Goal: Register for event/course

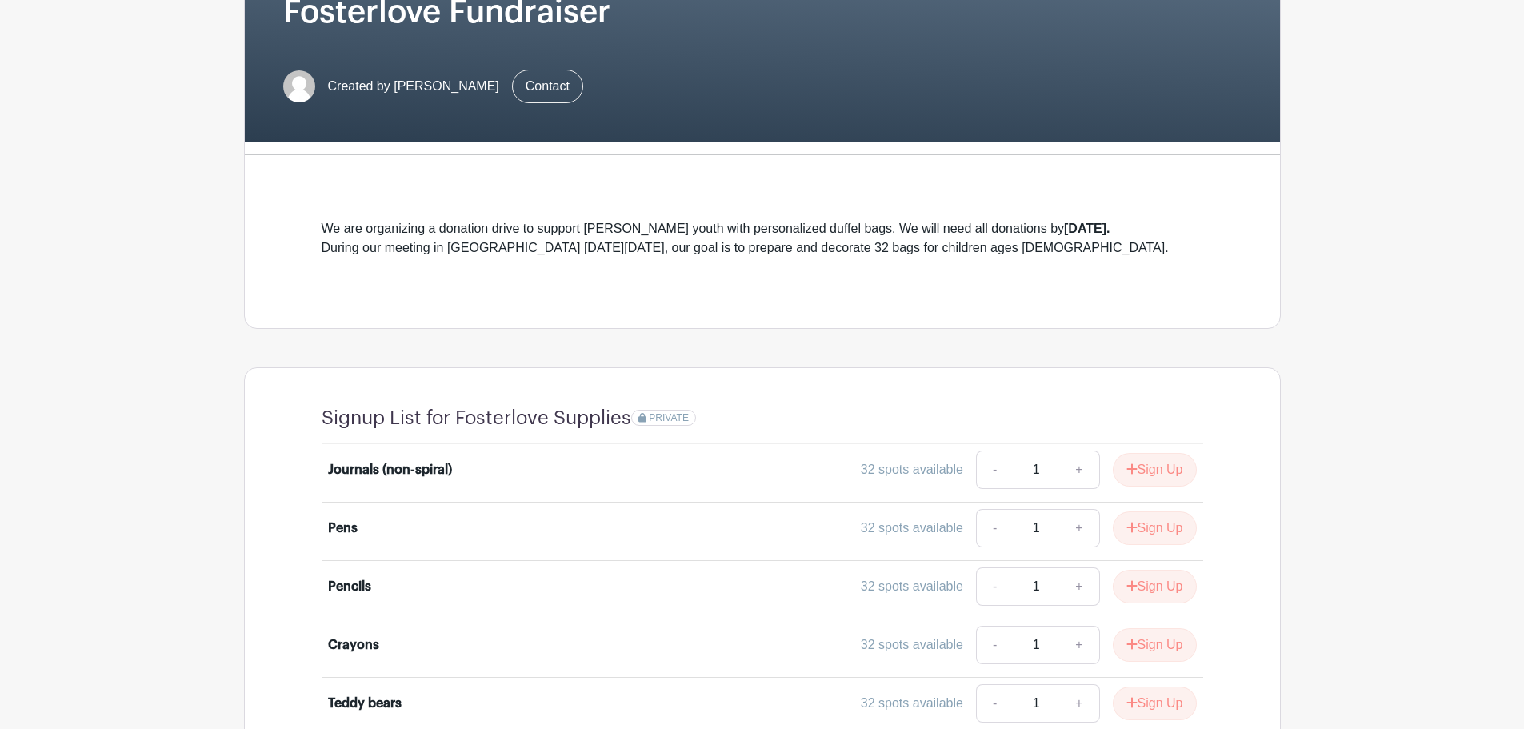
scroll to position [259, 0]
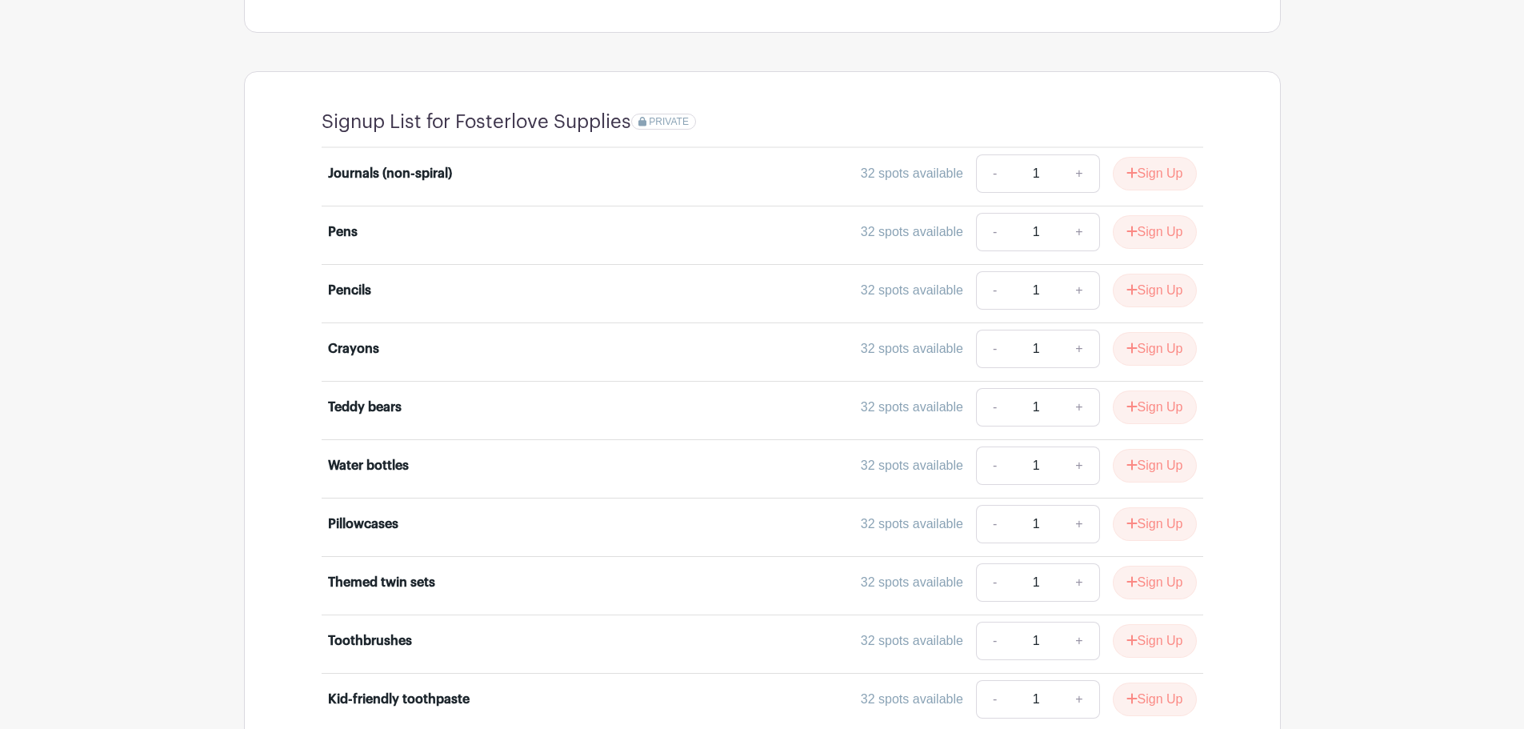
scroll to position [480, 0]
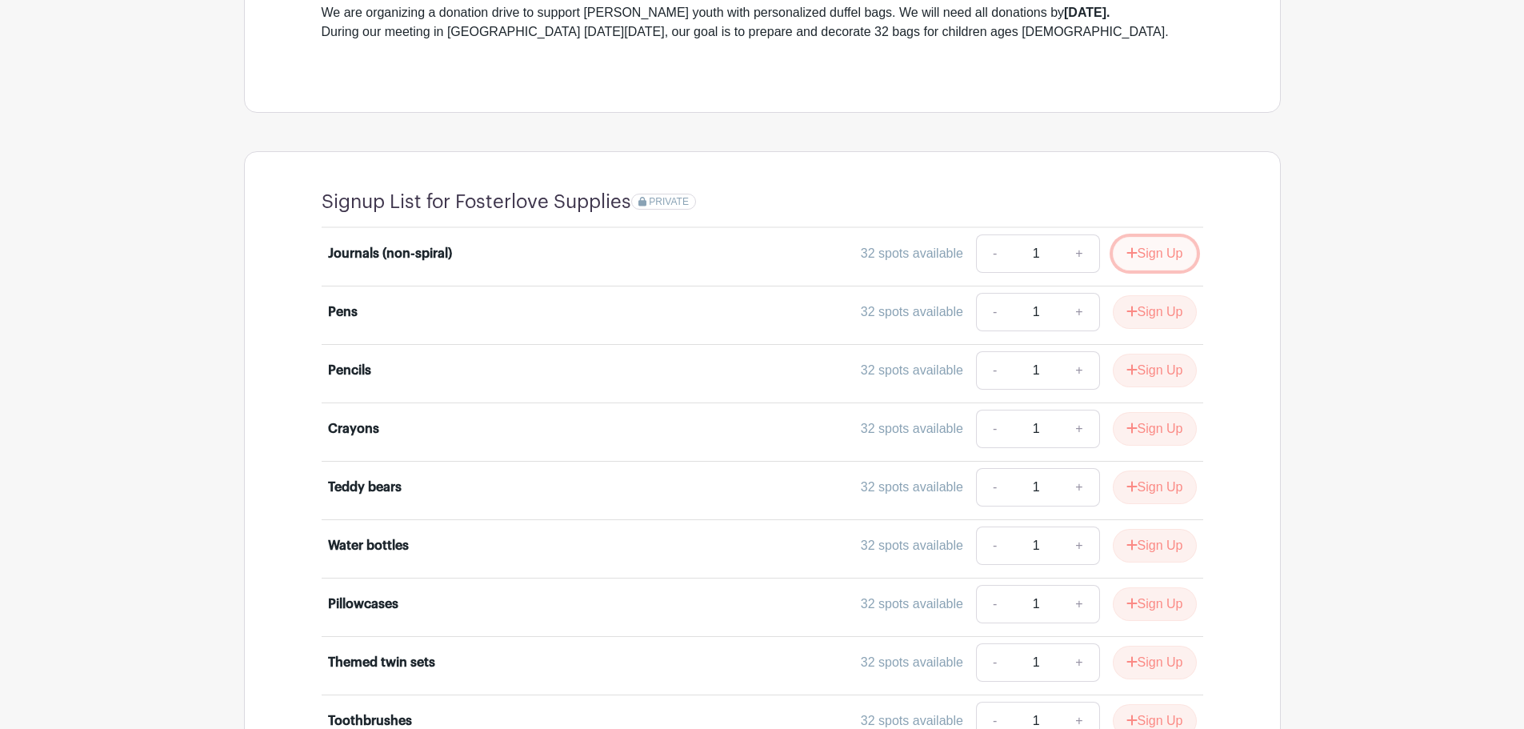
click at [1152, 254] on button "Sign Up" at bounding box center [1155, 254] width 84 height 34
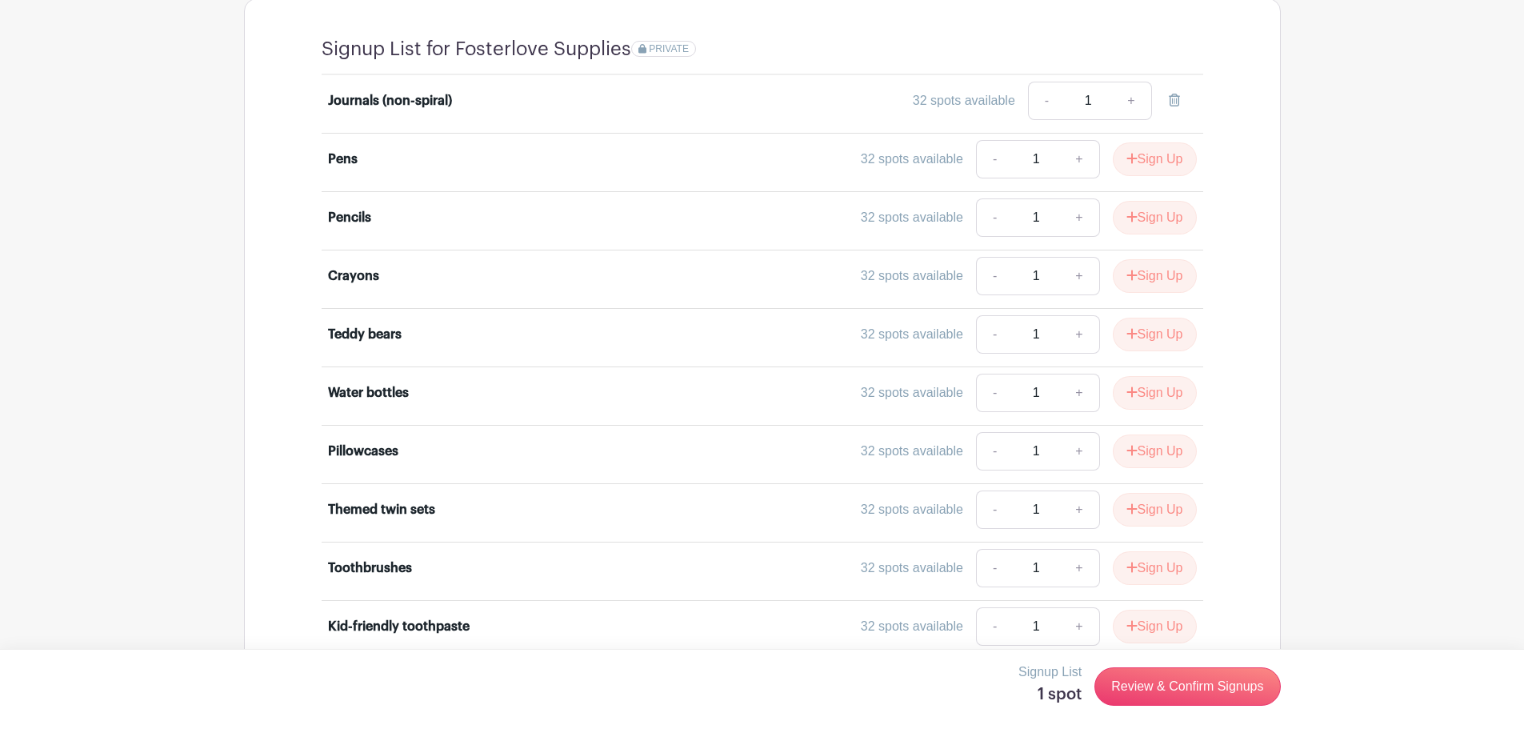
scroll to position [400, 0]
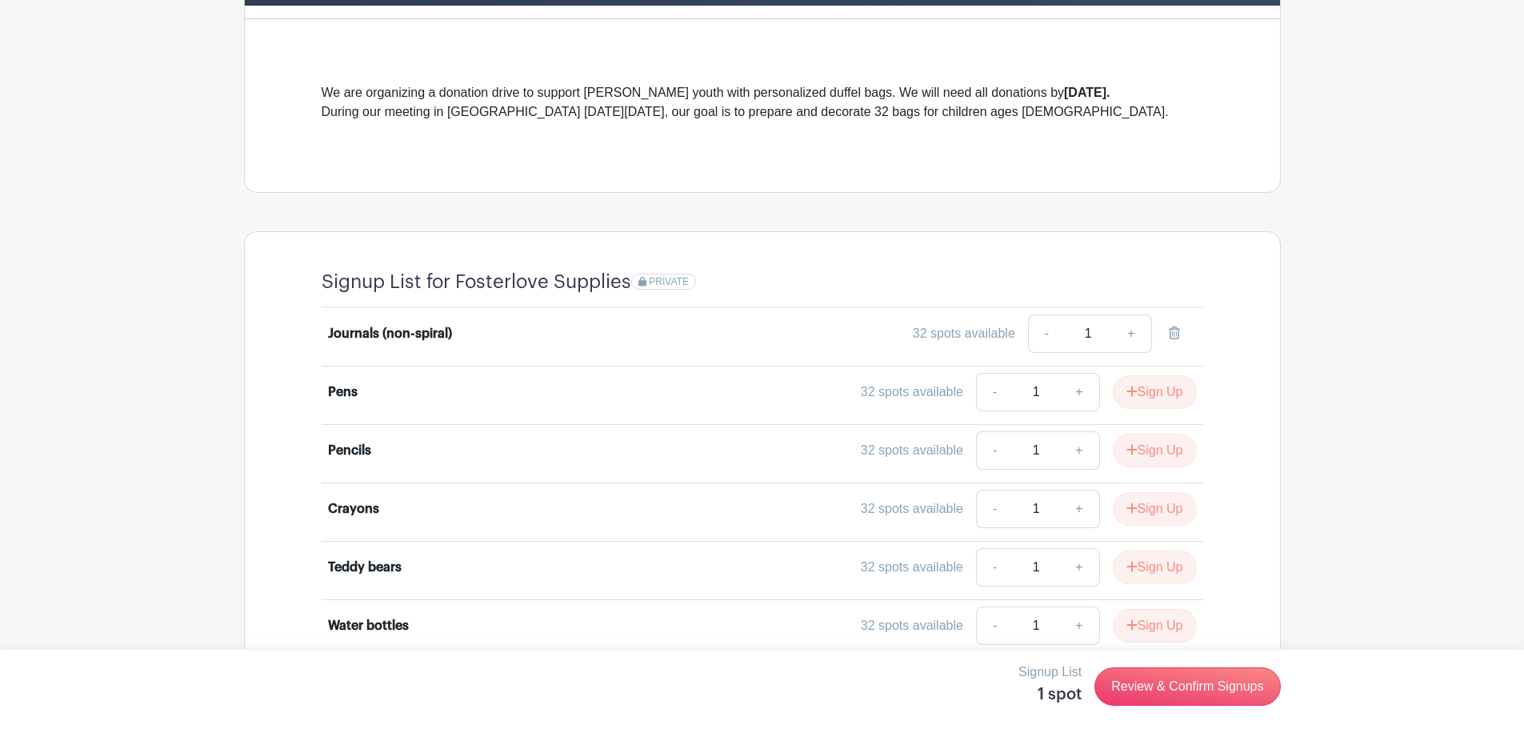
click at [1412, 103] on main "Log In Sign Up for Free Michelle's Events Fosterlove Fundraiser Created by Mich…" at bounding box center [762, 374] width 1524 height 1548
click at [1046, 338] on link "-" at bounding box center [1046, 333] width 37 height 38
click at [1348, 382] on main "Log In Sign Up for Free Michelle's Events Fosterlove Fundraiser Created by Mich…" at bounding box center [762, 374] width 1524 height 1548
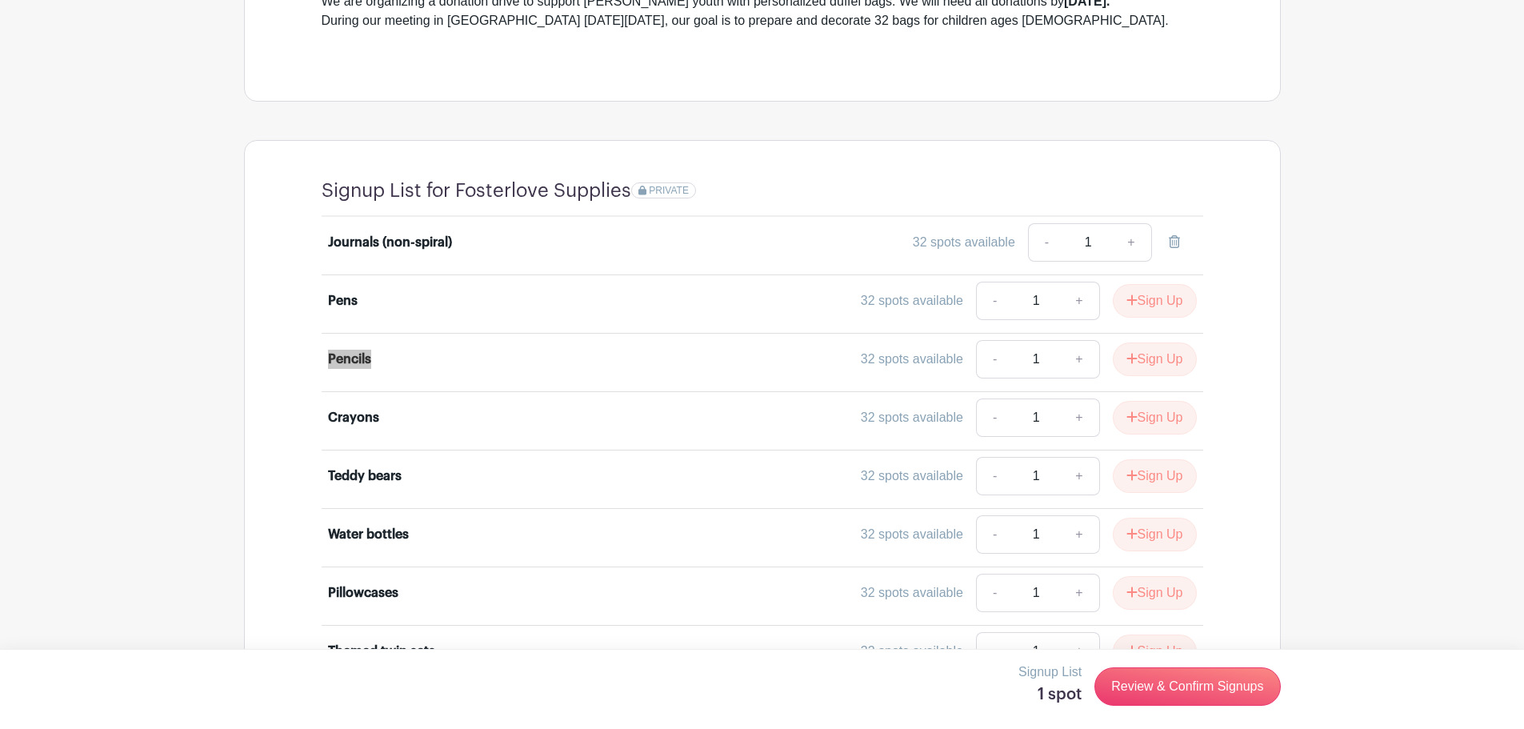
scroll to position [339, 0]
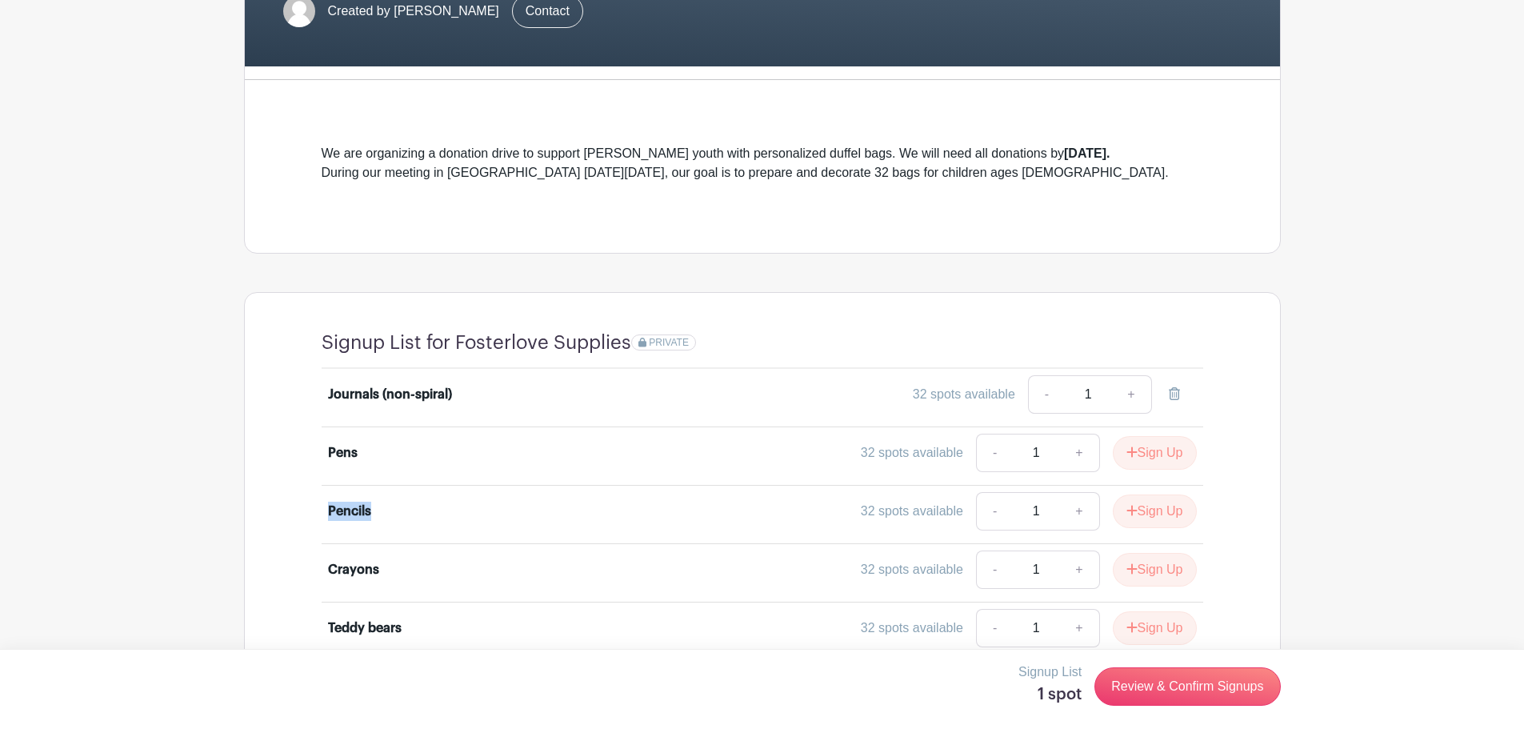
click at [454, 72] on div "Michelle's Events Fosterlove Fundraiser Created by Michelle Stanton Contact We …" at bounding box center [762, 21] width 1037 height 465
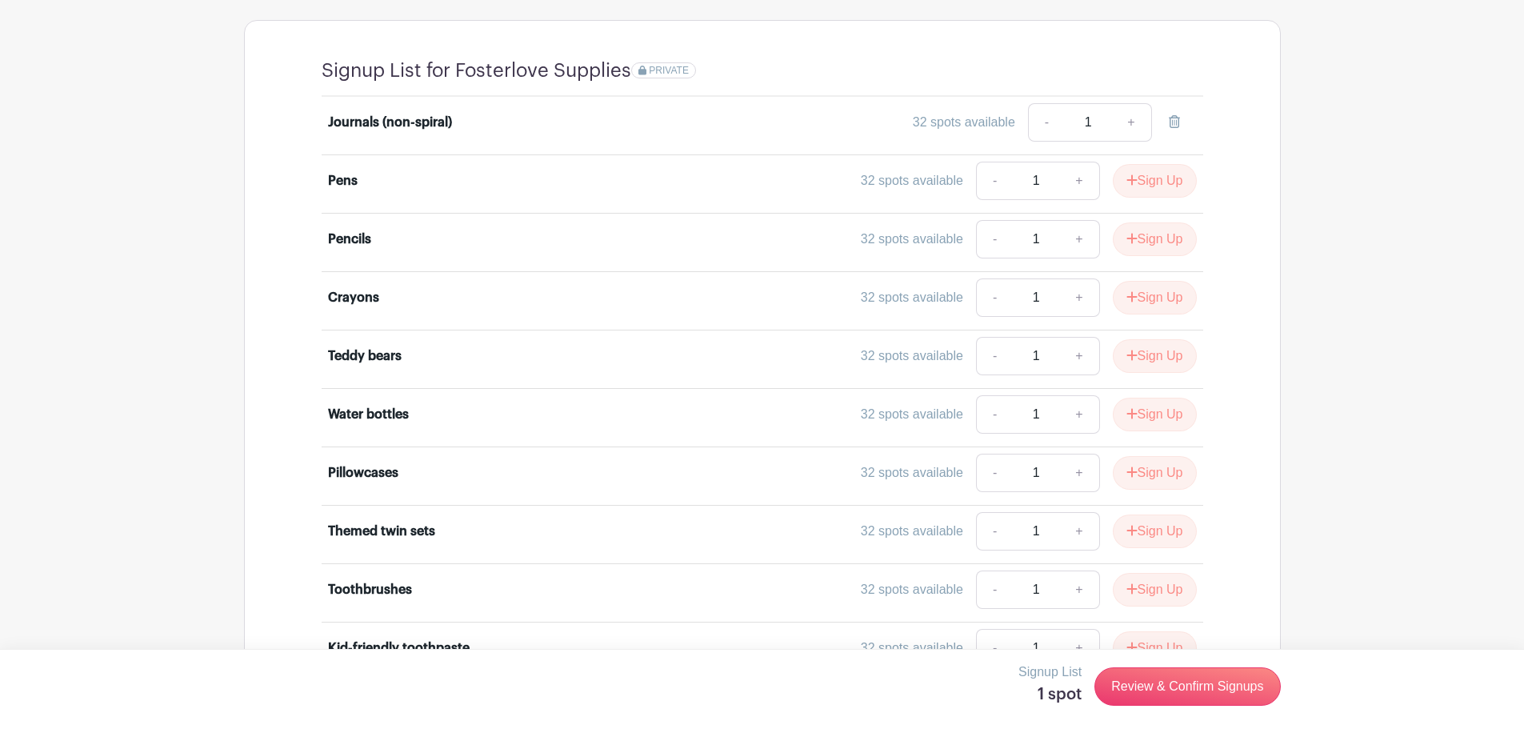
scroll to position [499, 0]
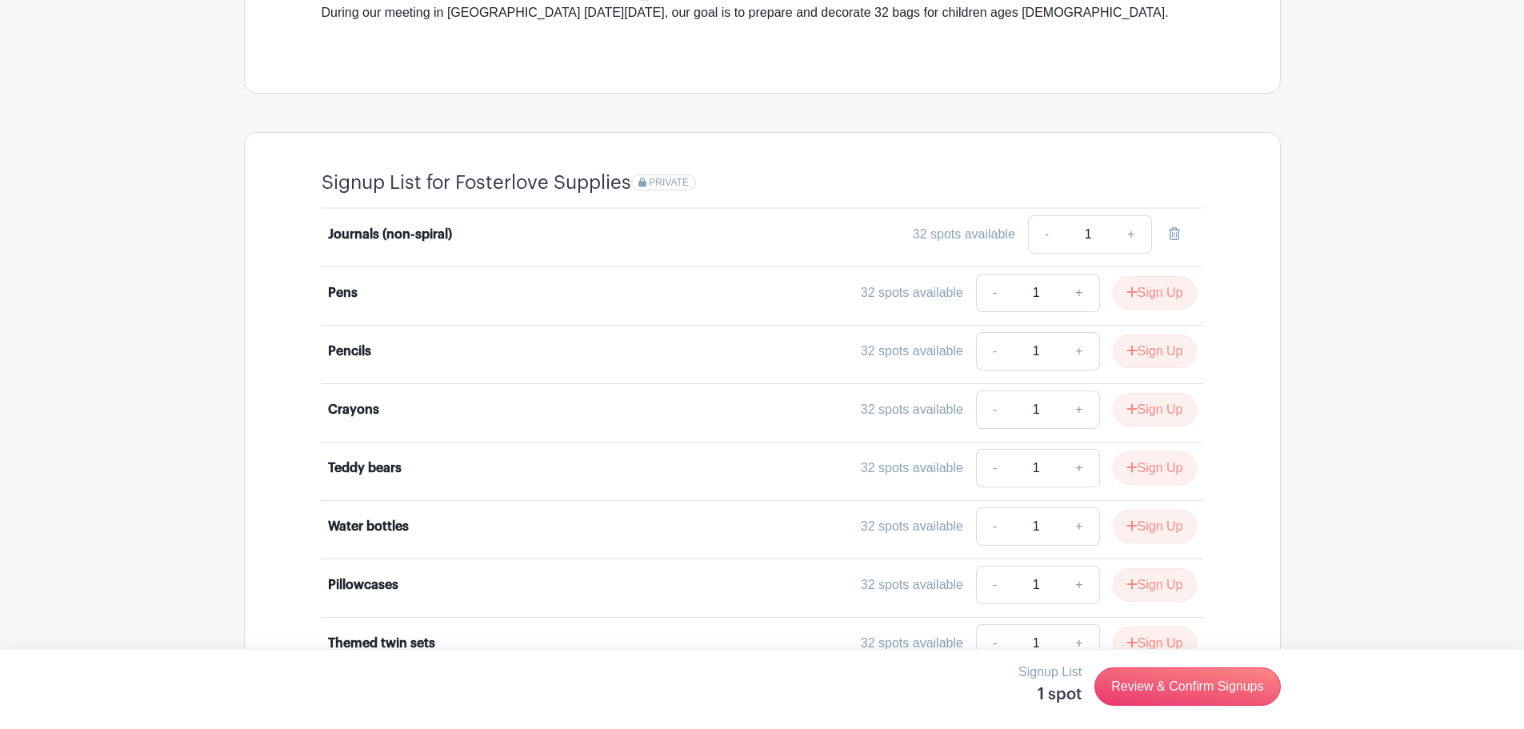
click at [718, 246] on div "32 spots available - 1 +" at bounding box center [871, 234] width 652 height 38
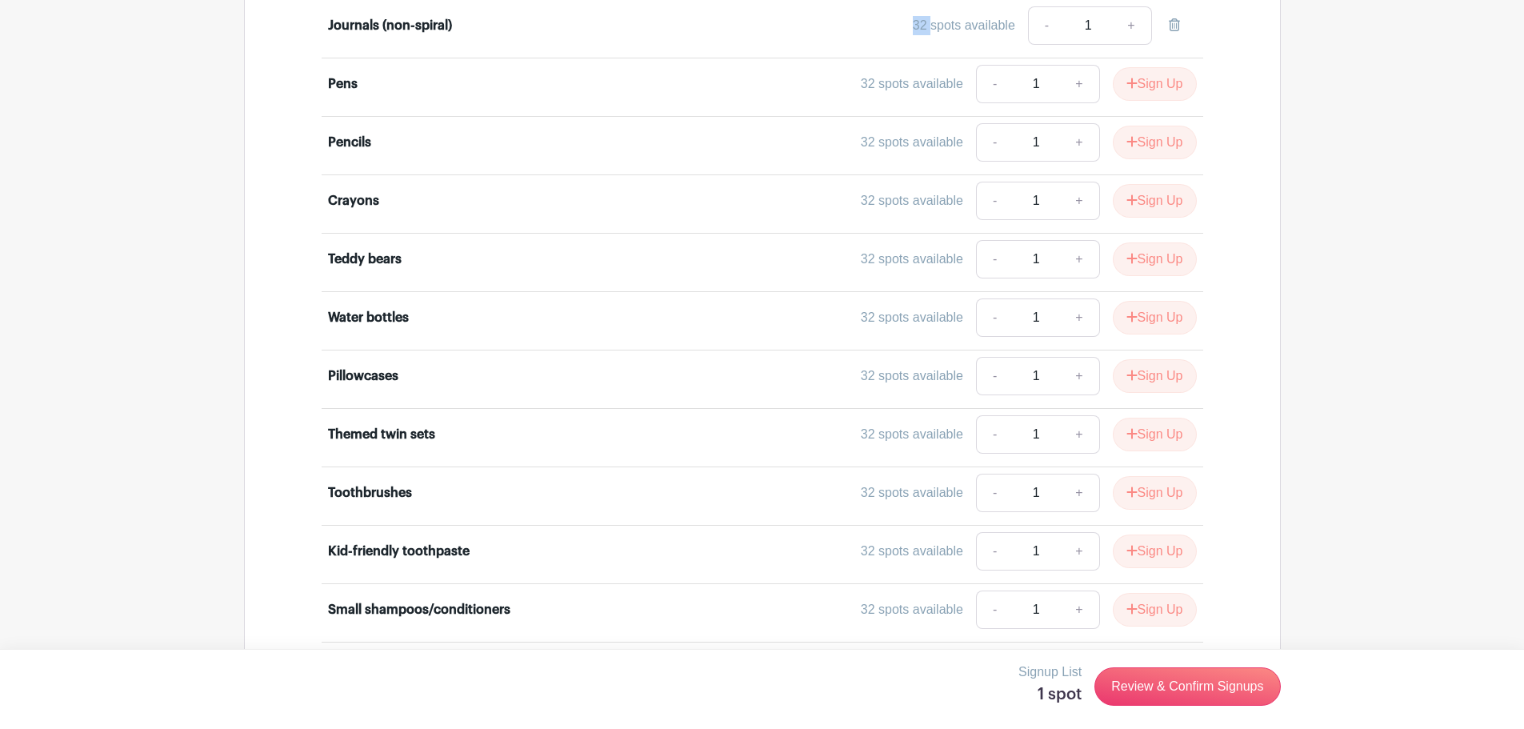
scroll to position [739, 0]
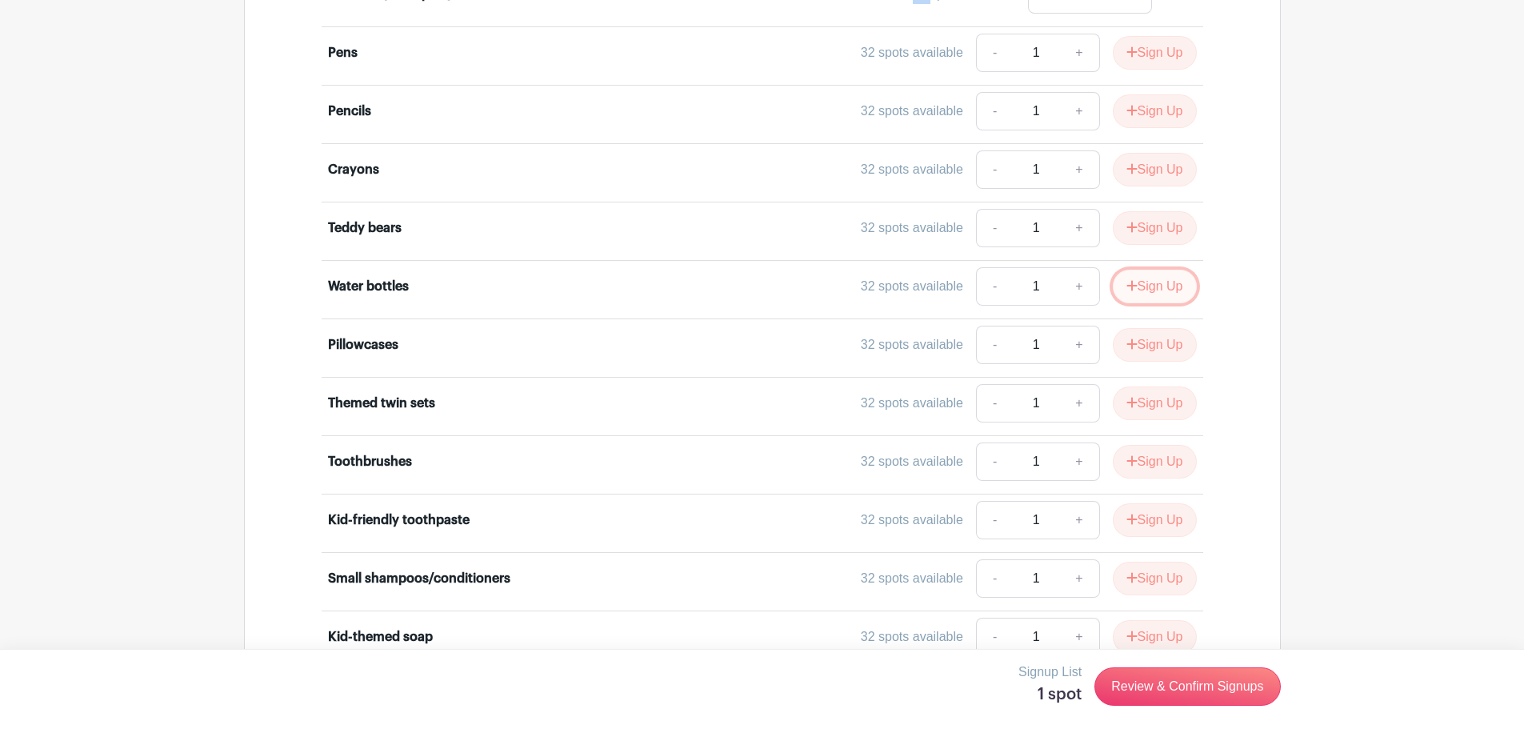
click at [1169, 282] on button "Sign Up" at bounding box center [1155, 287] width 84 height 34
click at [1169, 282] on div "Sign Up" at bounding box center [1148, 287] width 97 height 34
click at [1130, 285] on link "+" at bounding box center [1131, 286] width 40 height 38
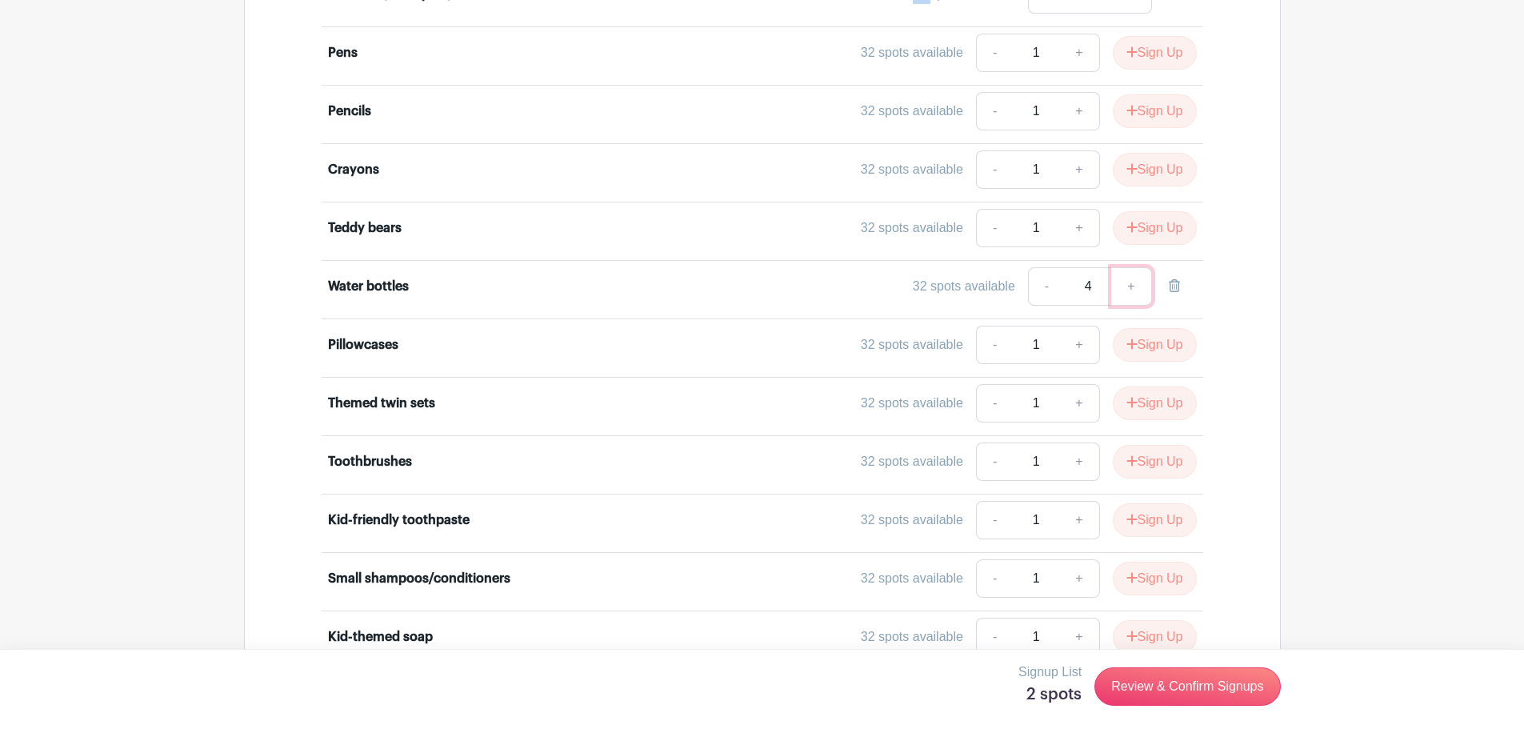
click at [1130, 285] on link "+" at bounding box center [1131, 286] width 40 height 38
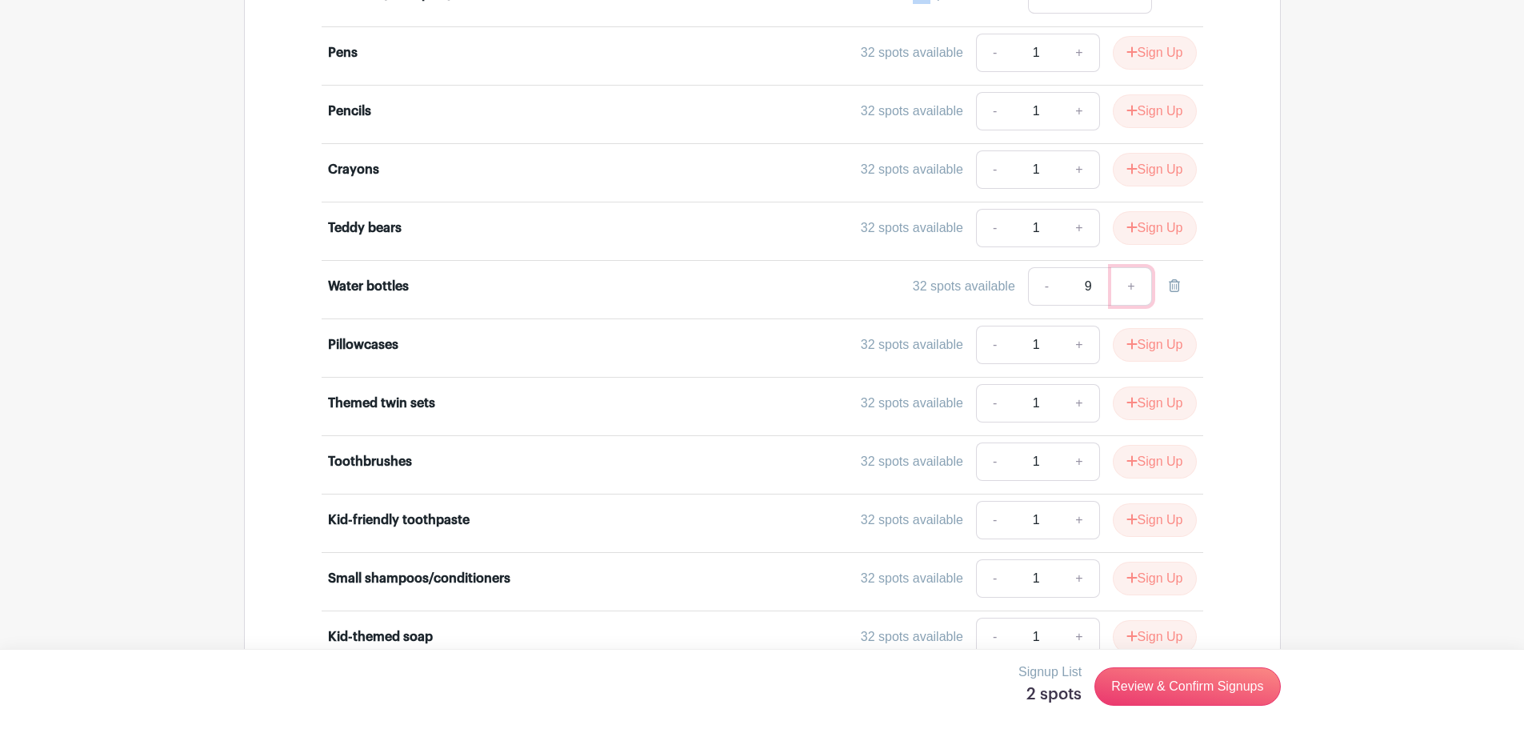
click at [1130, 285] on link "+" at bounding box center [1131, 286] width 40 height 38
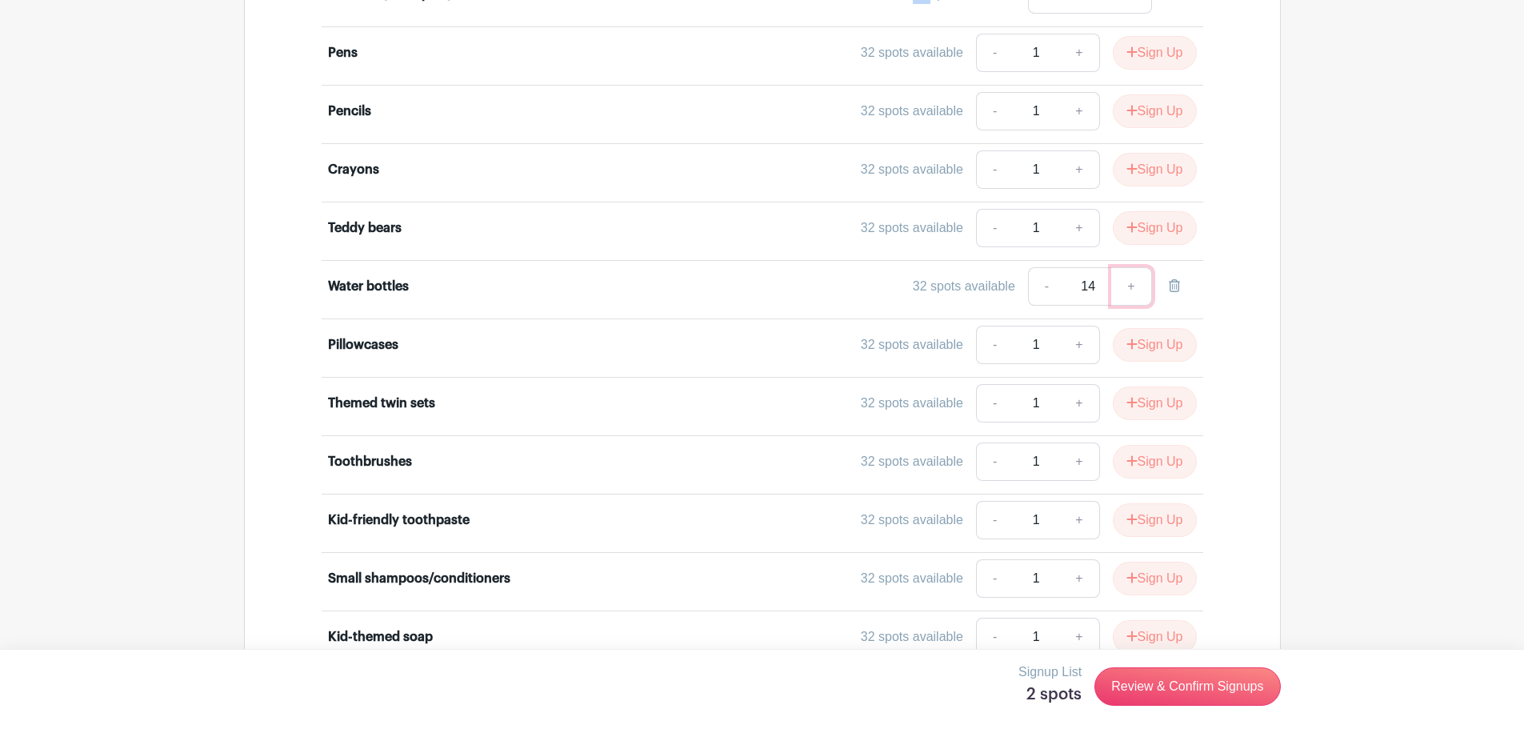
click at [1130, 285] on link "+" at bounding box center [1131, 286] width 40 height 38
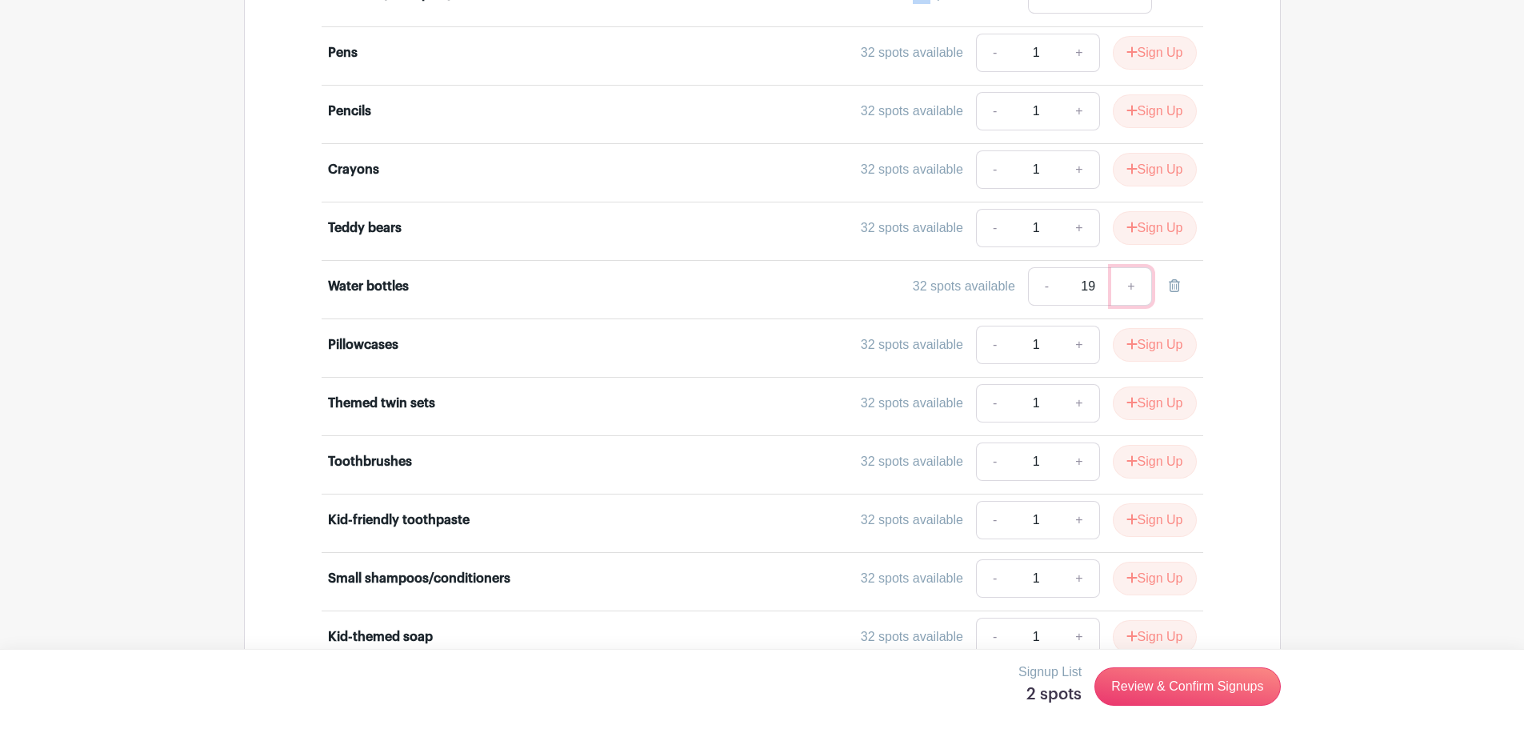
click at [1130, 285] on link "+" at bounding box center [1131, 286] width 40 height 38
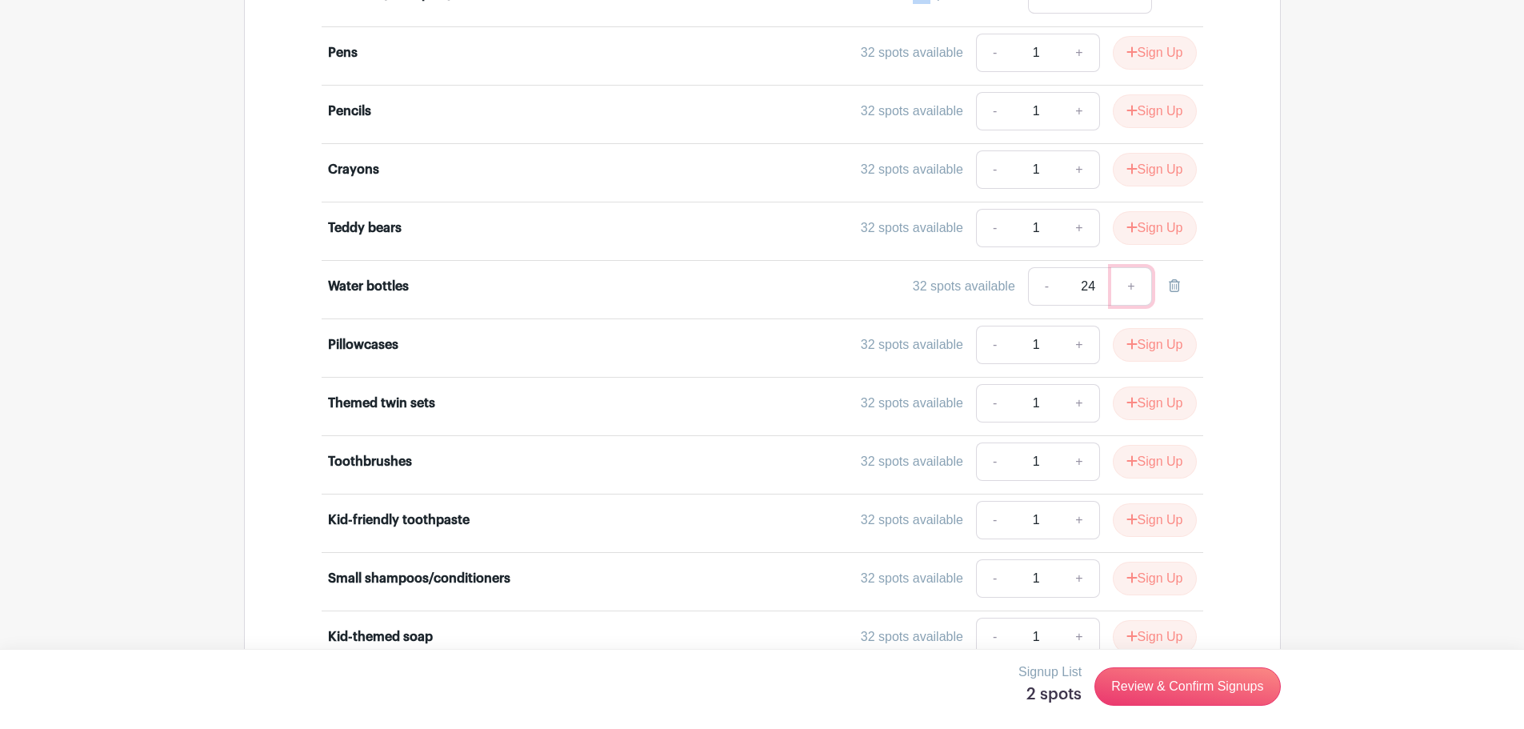
click at [1128, 285] on link "+" at bounding box center [1131, 286] width 40 height 38
click at [1124, 284] on link "+" at bounding box center [1131, 286] width 40 height 38
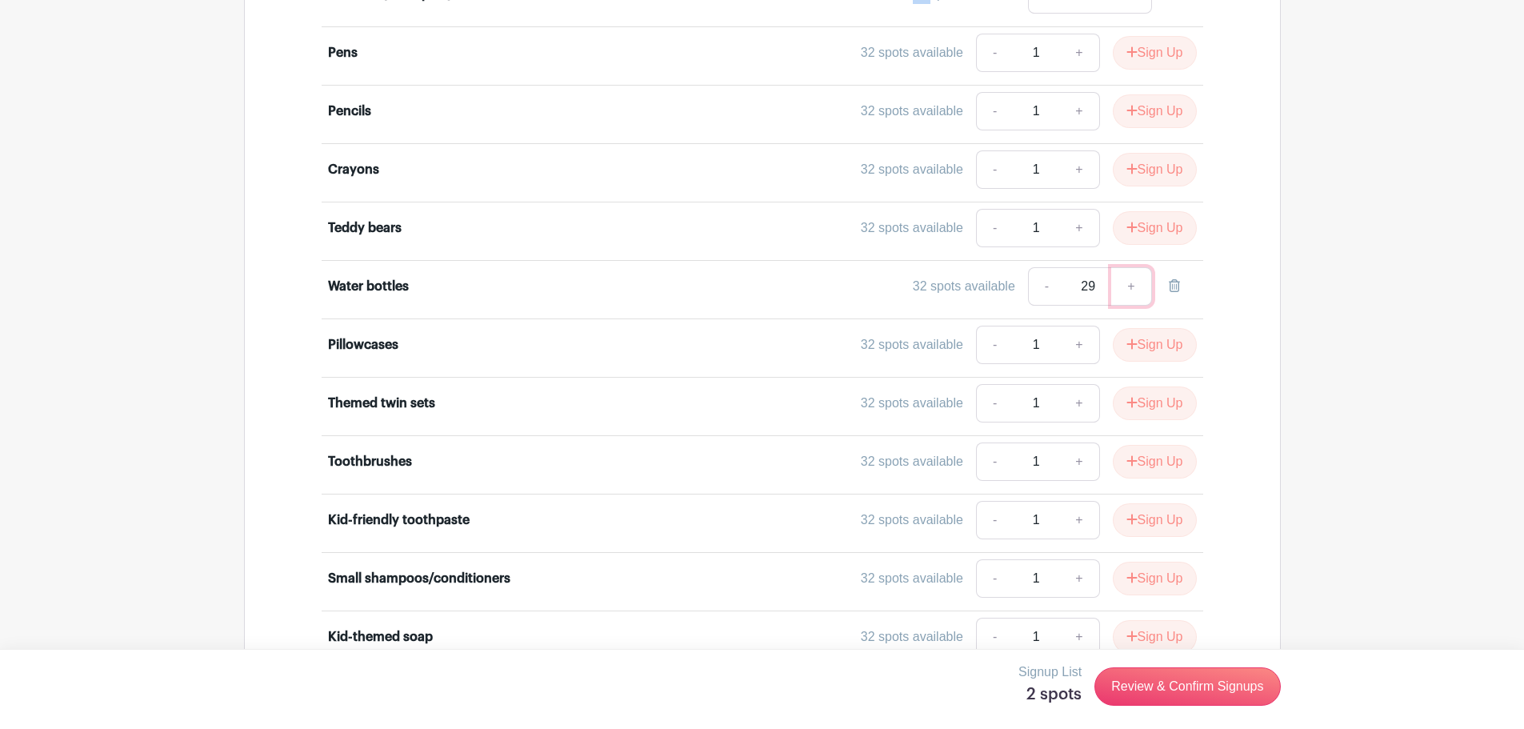
click at [1124, 284] on link "+" at bounding box center [1131, 286] width 40 height 38
click at [1123, 284] on link "+" at bounding box center [1131, 286] width 40 height 38
type input "32"
click at [1318, 274] on main "Log In Sign Up for Free Michelle's Events Fosterlove Fundraiser Created by Mich…" at bounding box center [762, 35] width 1524 height 1548
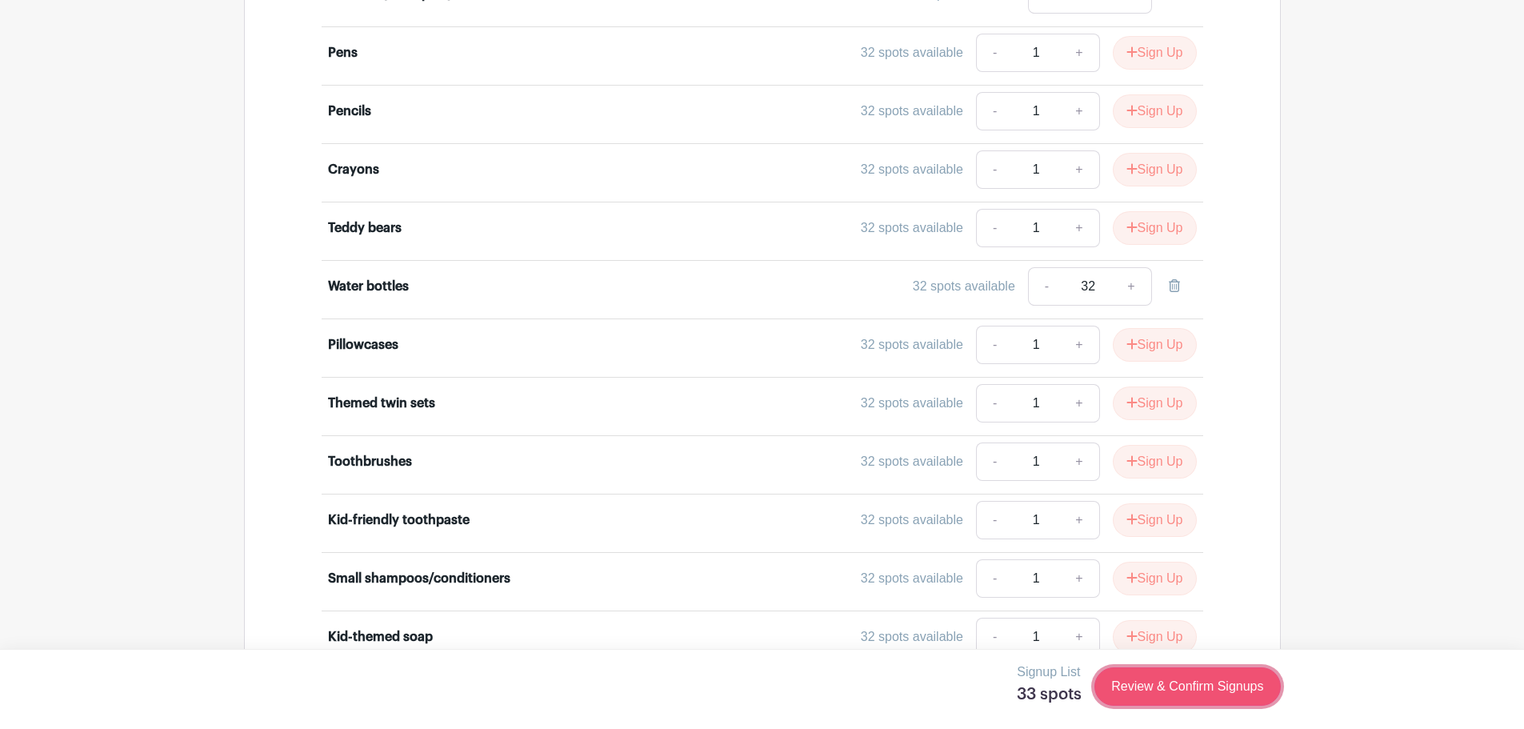
click at [1225, 683] on link "Review & Confirm Signups" at bounding box center [1187, 686] width 186 height 38
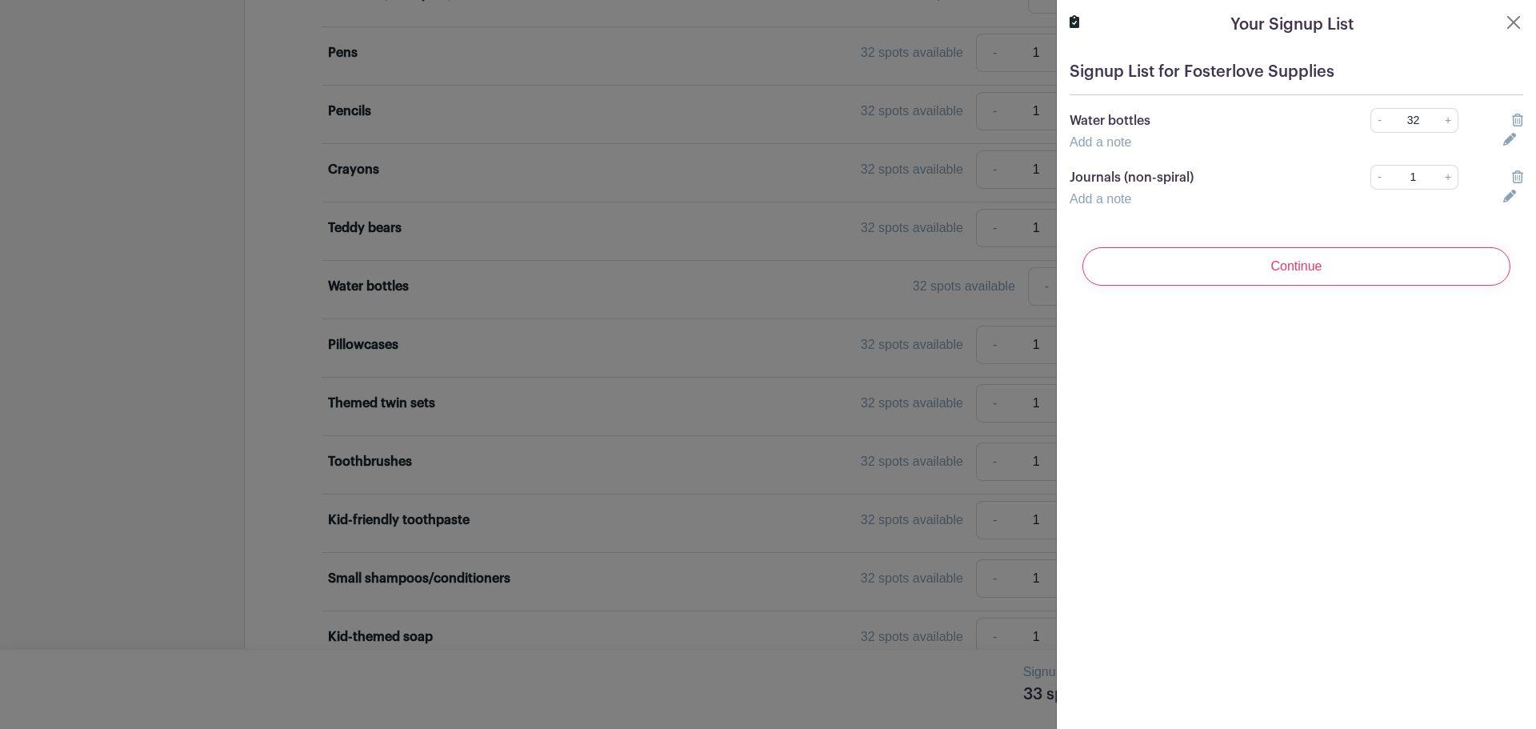
click at [1512, 175] on icon at bounding box center [1517, 176] width 11 height 13
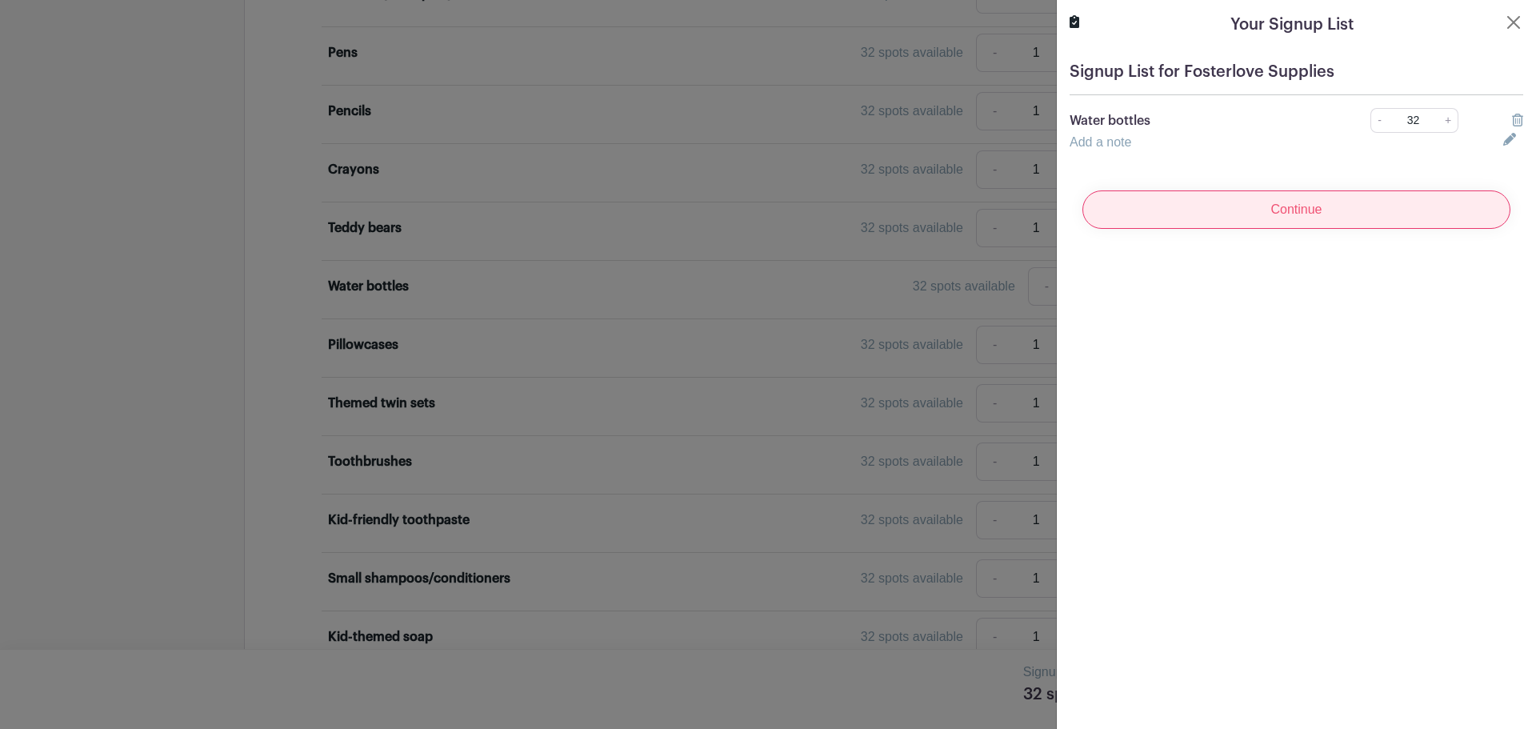
click at [1398, 210] on input "Continue" at bounding box center [1296, 209] width 428 height 38
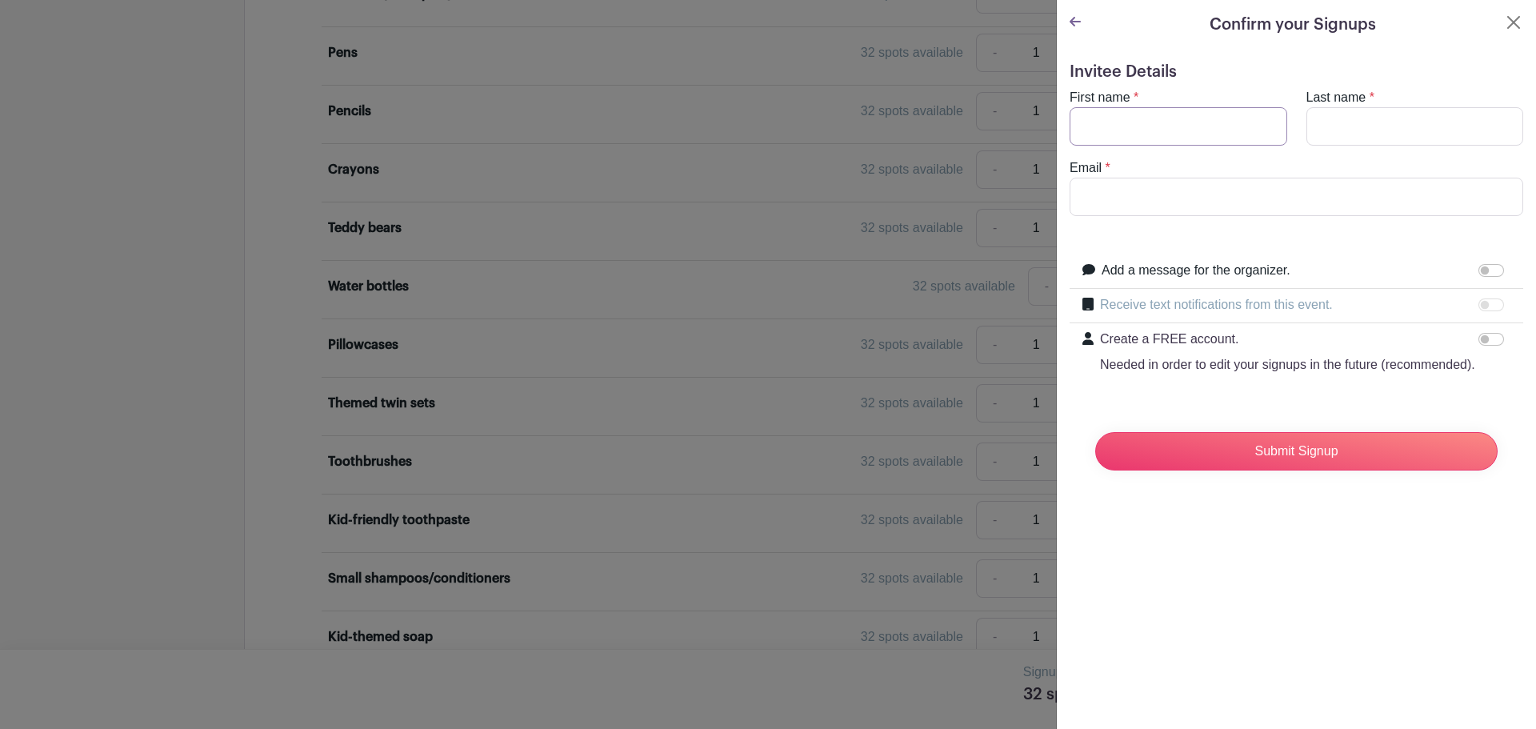
click at [1129, 130] on input "First name" at bounding box center [1179, 126] width 218 height 38
type input "Jennifer"
type input "Tschilar"
click at [1146, 187] on input "Email" at bounding box center [1297, 197] width 454 height 38
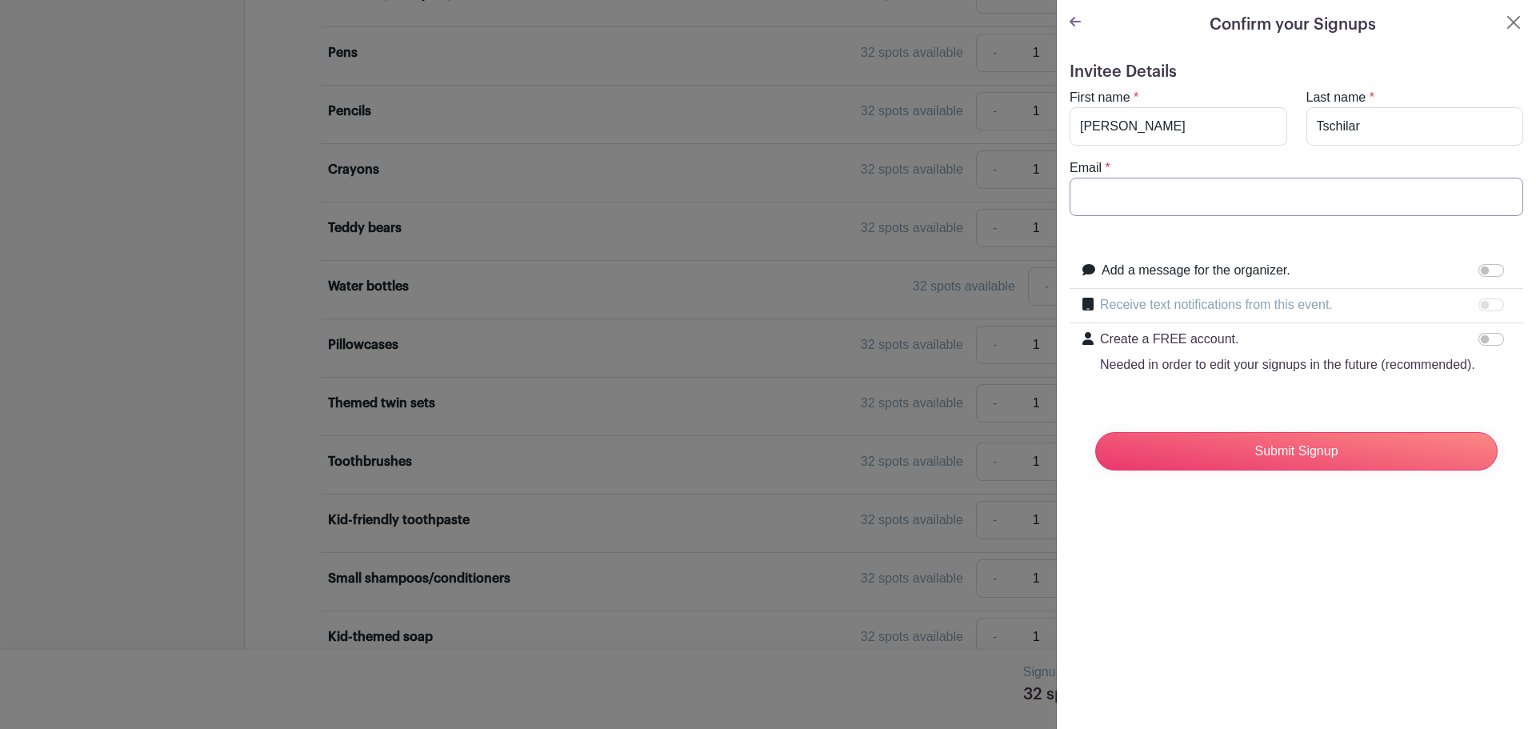
click at [1146, 187] on input "Email" at bounding box center [1297, 197] width 454 height 38
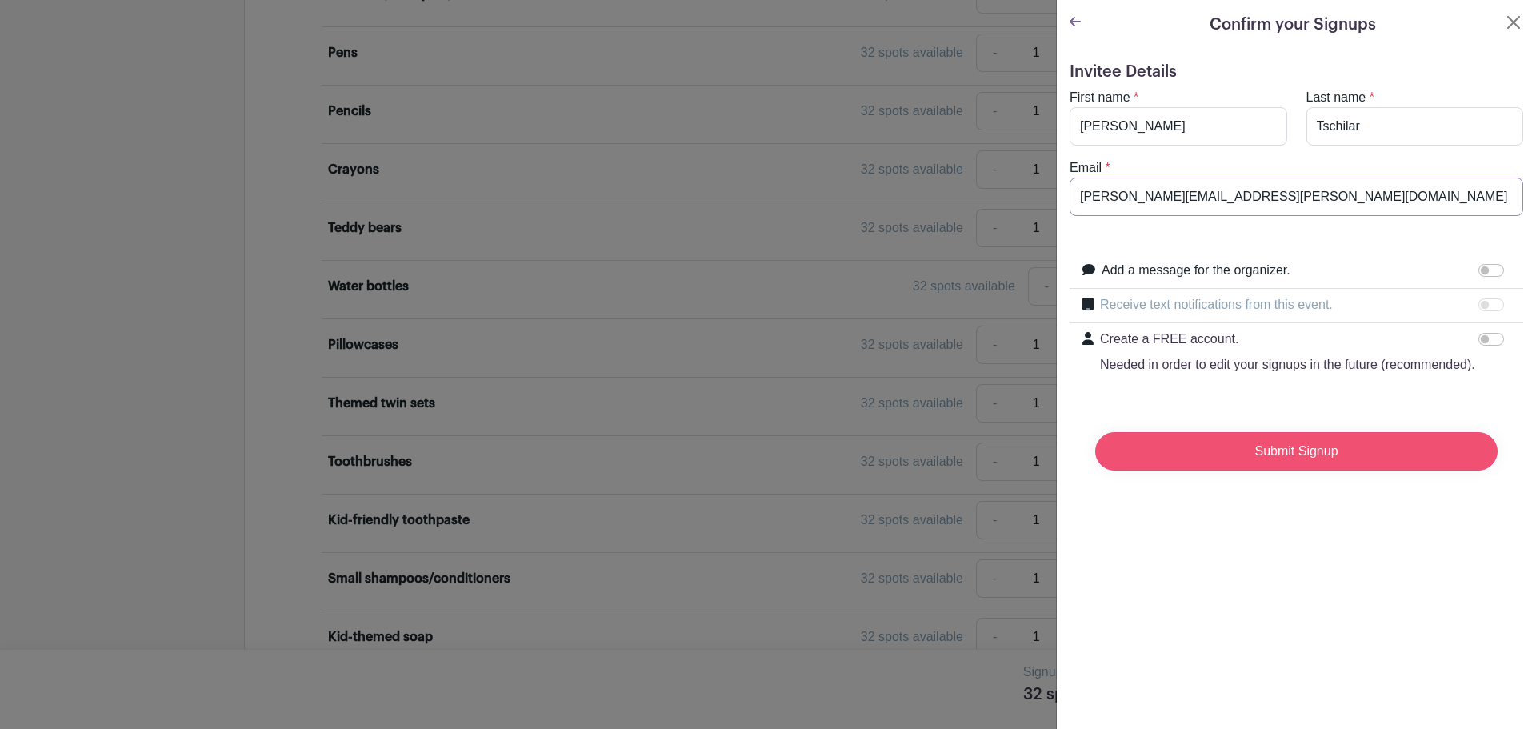
type input "Jennifer.Tschilar@Sodexo.com"
click at [1266, 469] on input "Submit Signup" at bounding box center [1296, 451] width 402 height 38
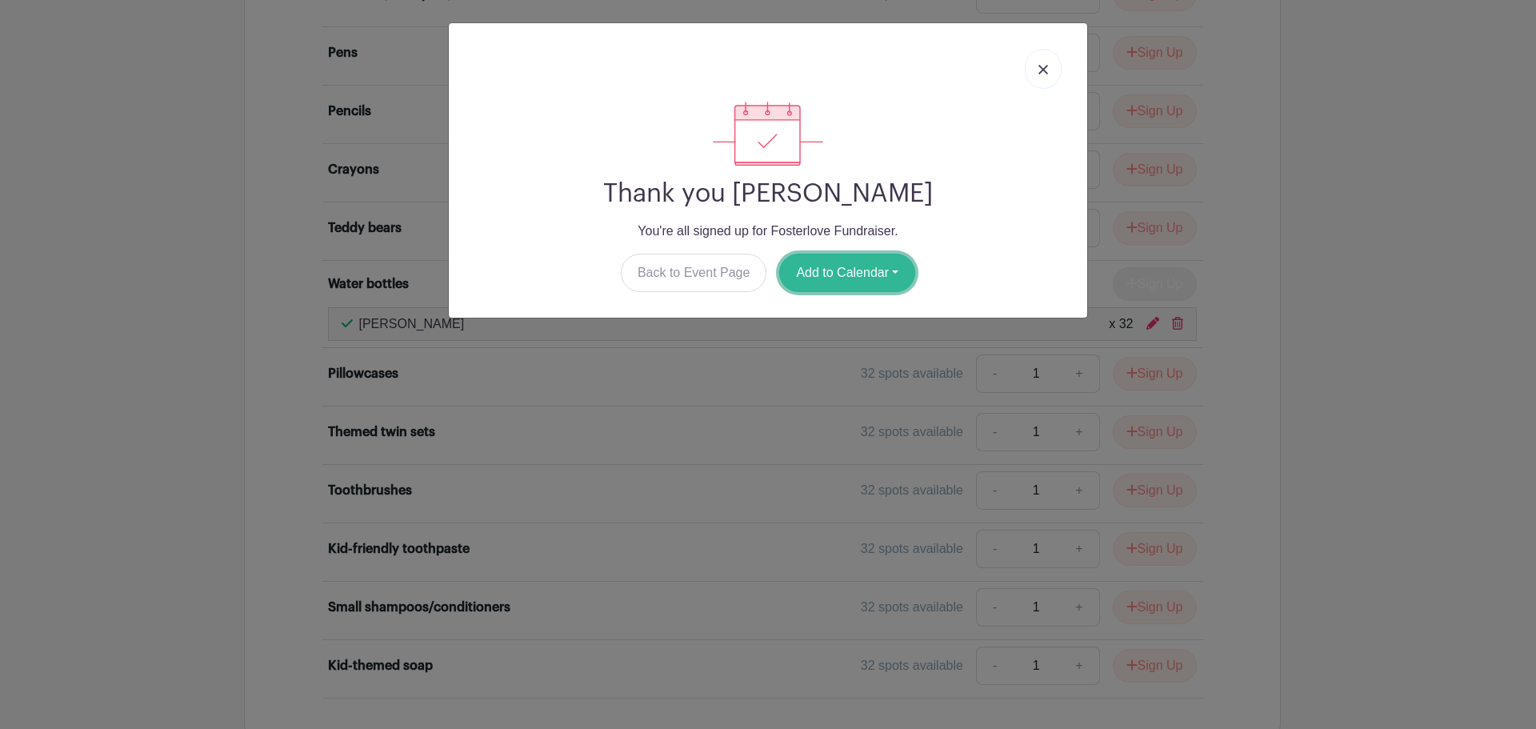
click at [830, 280] on button "Add to Calendar" at bounding box center [847, 273] width 136 height 38
click at [1040, 70] on img at bounding box center [1043, 70] width 10 height 10
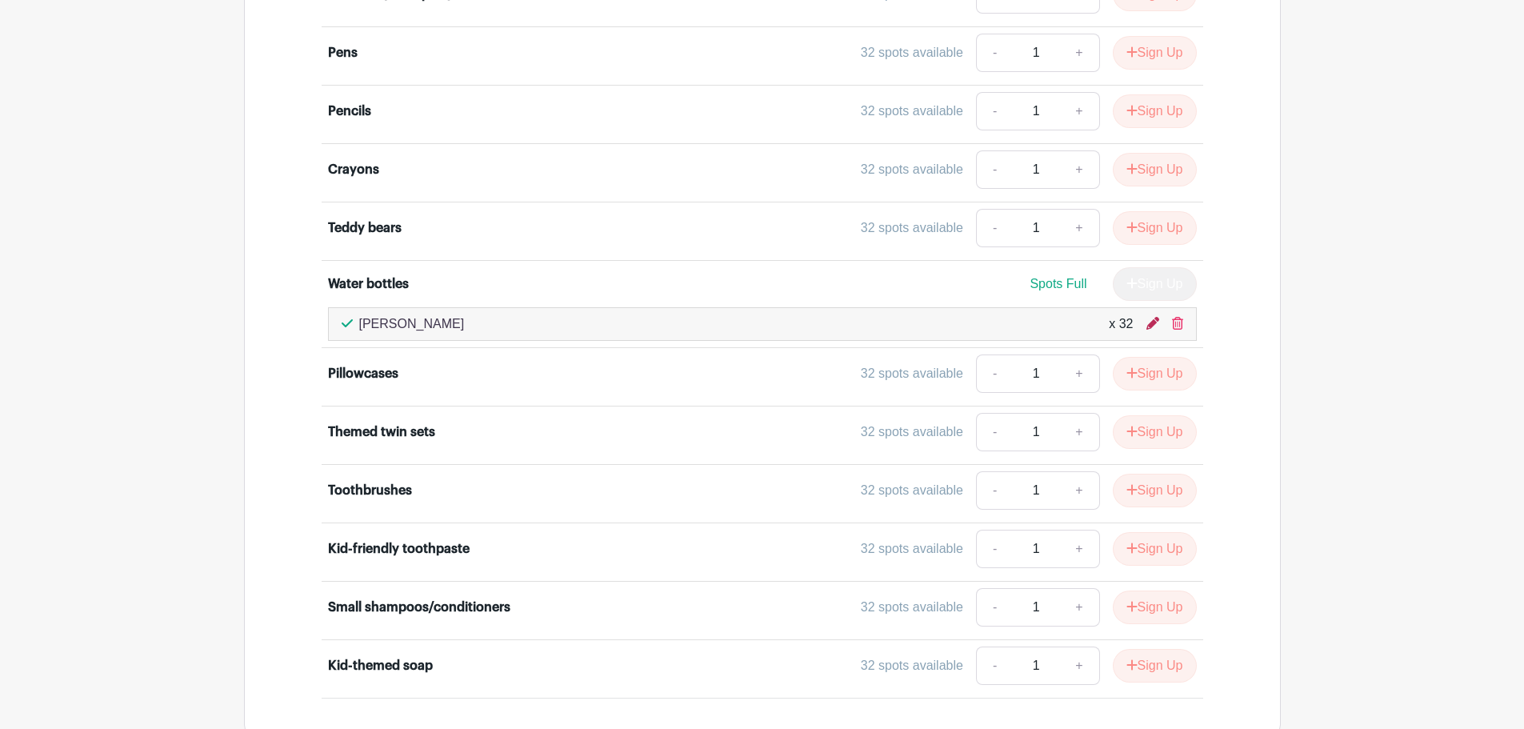
click at [1156, 322] on icon at bounding box center [1152, 323] width 13 height 13
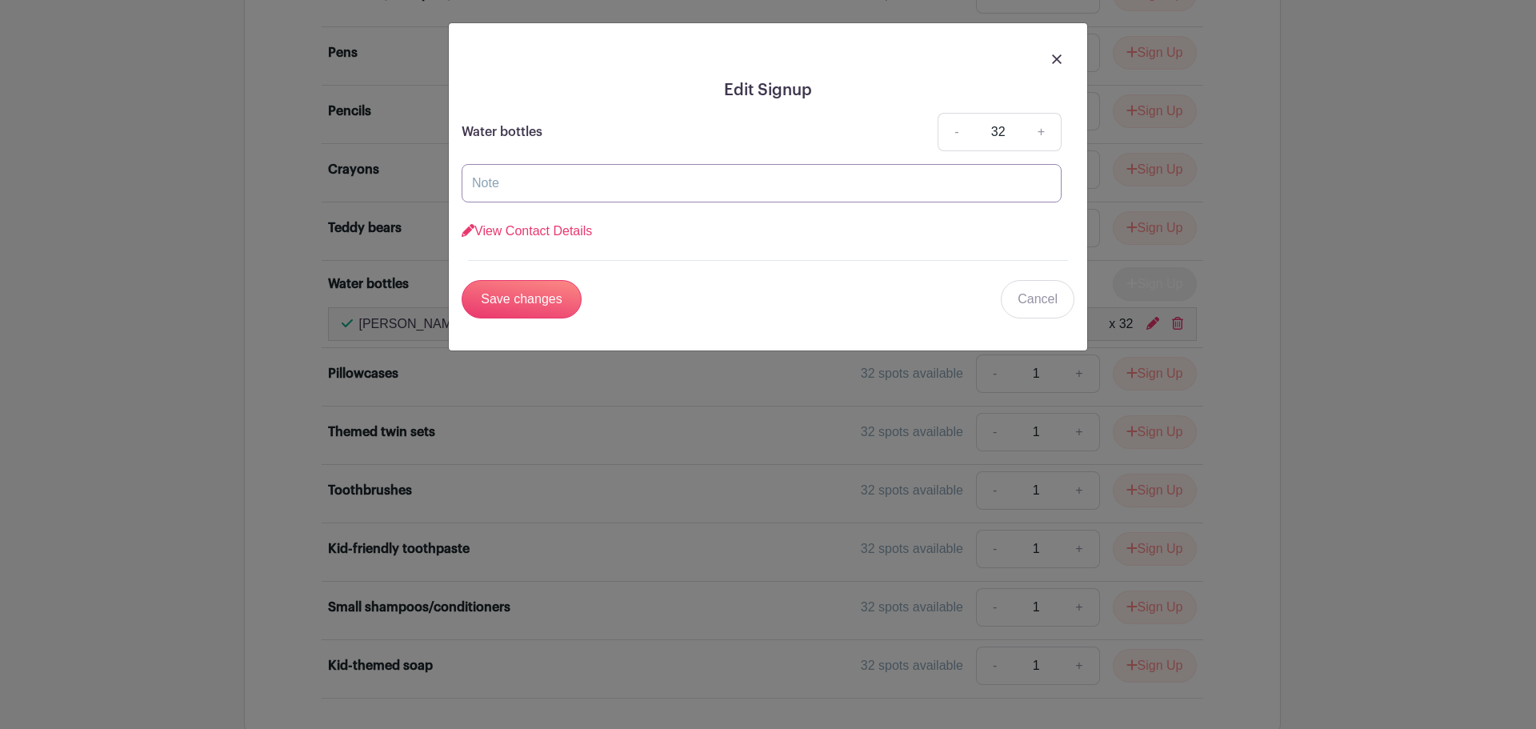
click at [553, 182] on input "text" at bounding box center [762, 183] width 600 height 38
drag, startPoint x: 544, startPoint y: 179, endPoint x: 562, endPoint y: 181, distance: 18.5
click at [544, 179] on input "Donated by STOP HUNGER" at bounding box center [762, 183] width 600 height 38
click at [462, 280] on input "Save changes" at bounding box center [522, 299] width 120 height 38
type input "Donated by SODESTOP HUNGER"
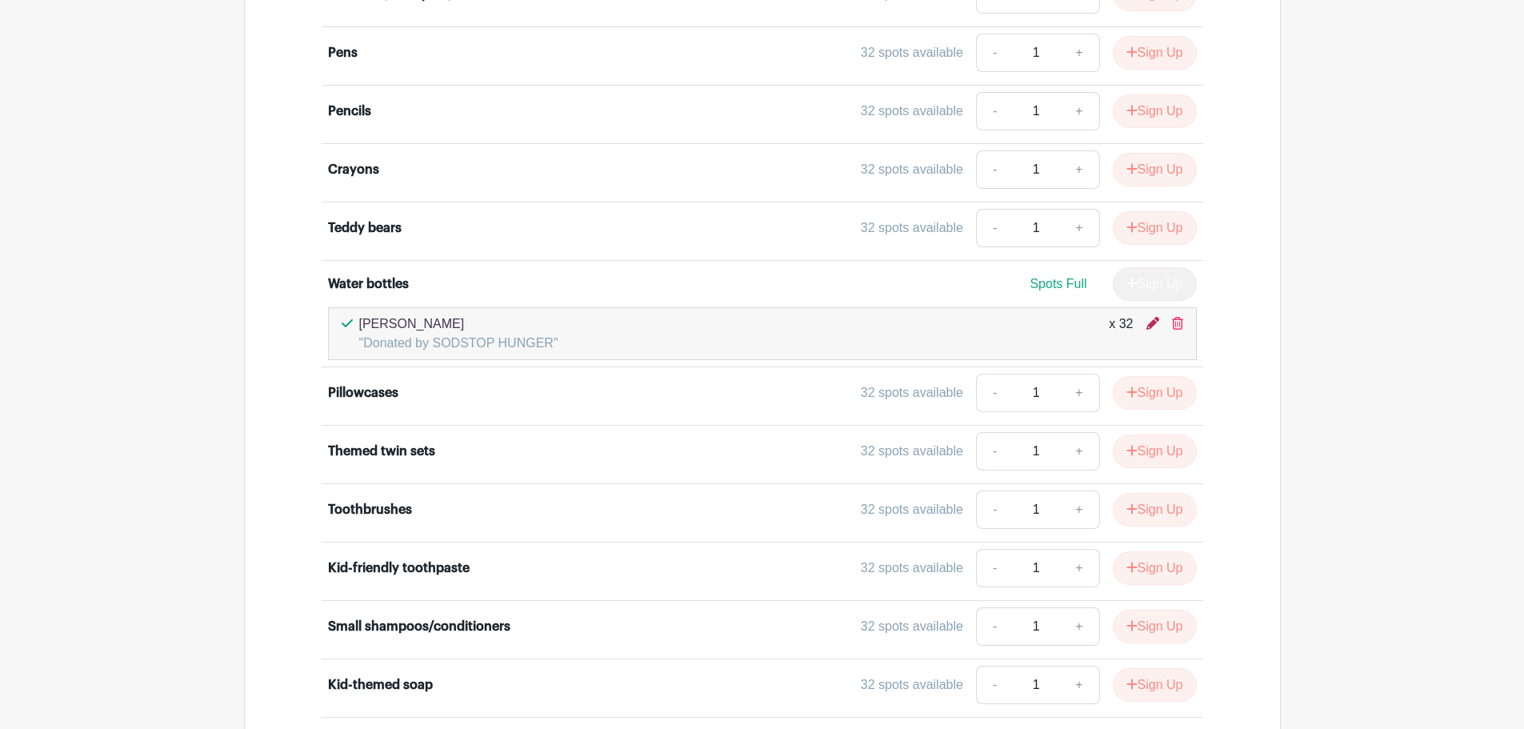
click at [1152, 327] on icon at bounding box center [1152, 323] width 13 height 13
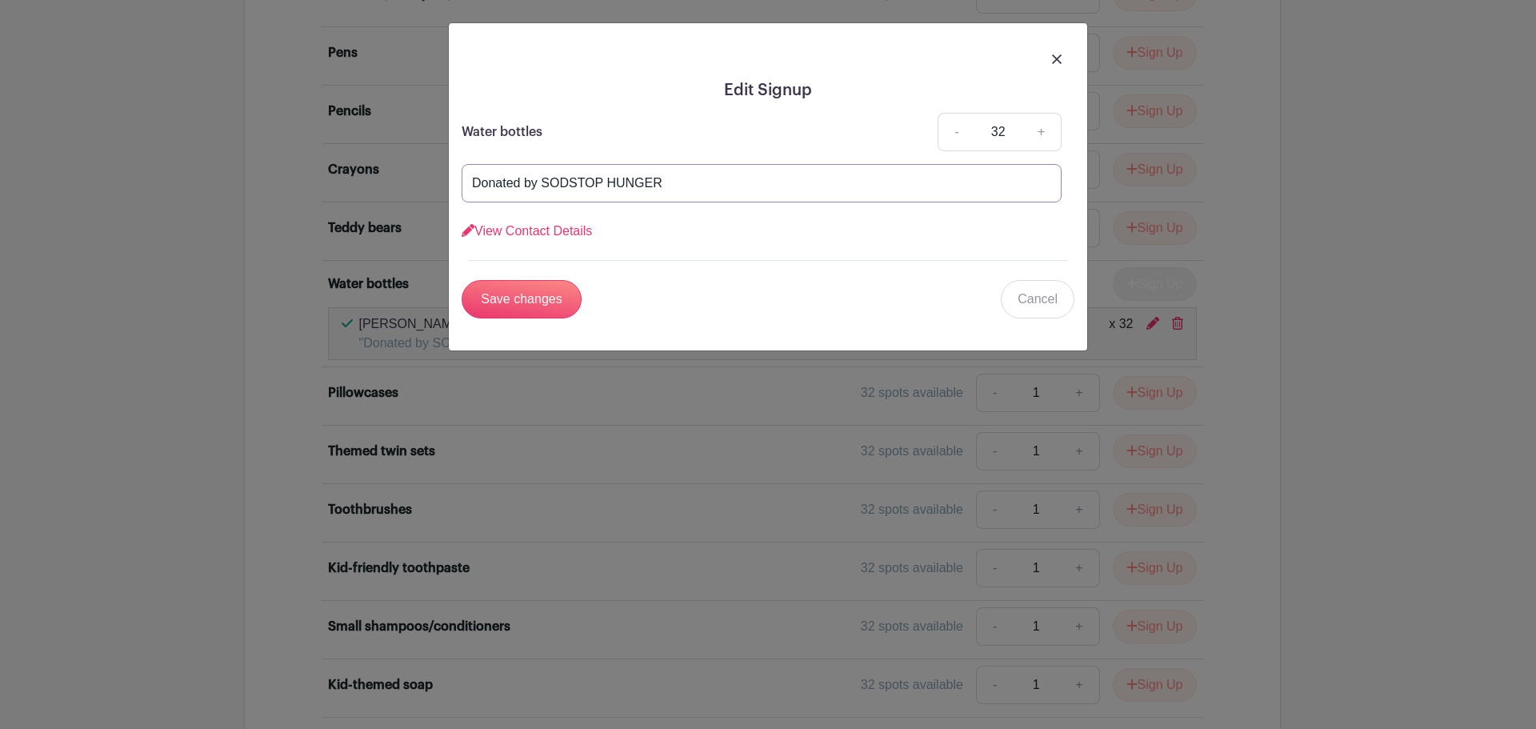
click at [570, 182] on input "Donated by SODSTOP HUNGER" at bounding box center [762, 183] width 600 height 38
type input "Donated by SODEXO STOP HUNGER"
click at [526, 299] on input "Save changes" at bounding box center [522, 299] width 120 height 38
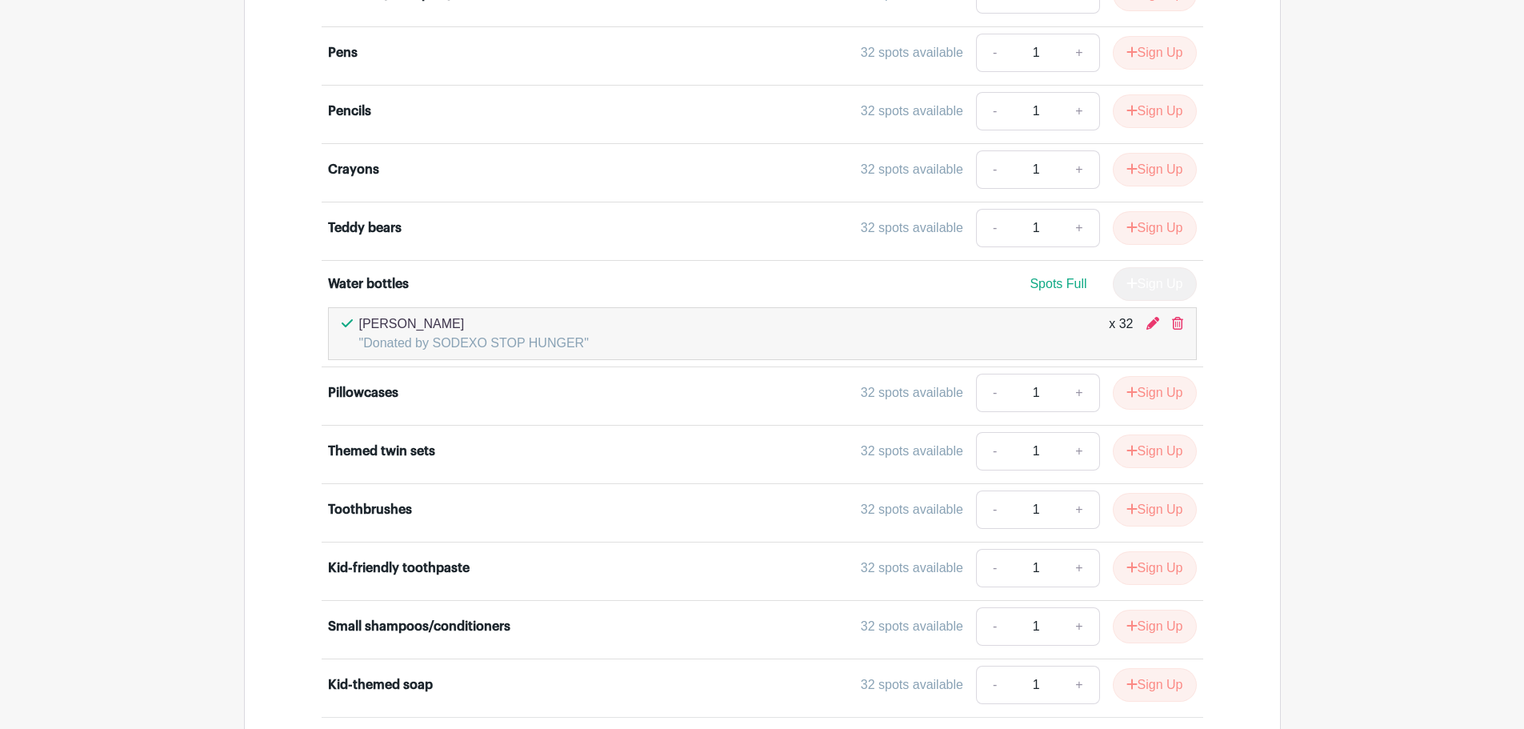
click at [1402, 218] on main "Log In Sign Up for Free Michelle's Events Fosterlove Fundraiser Created by Mich…" at bounding box center [762, 59] width 1524 height 1596
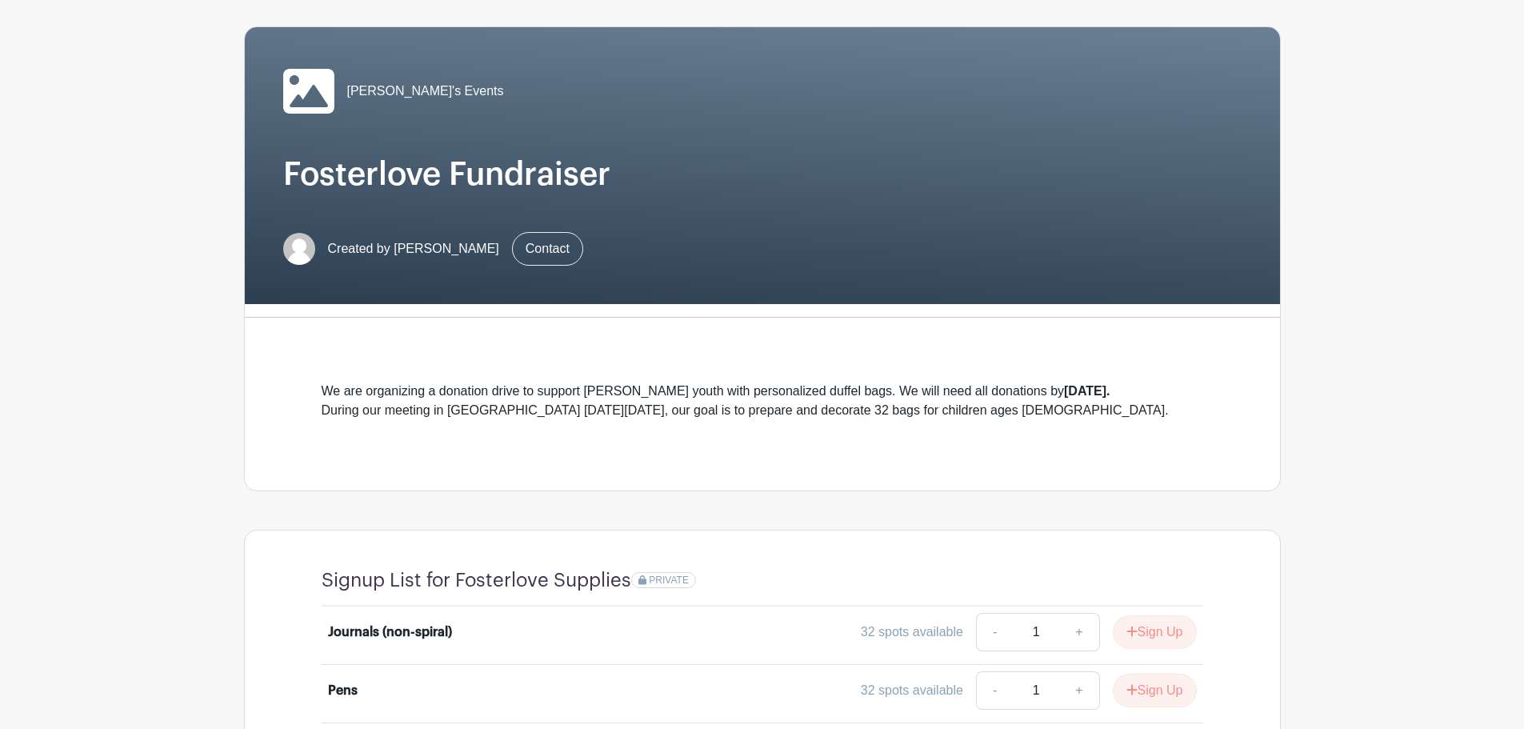
scroll to position [67, 0]
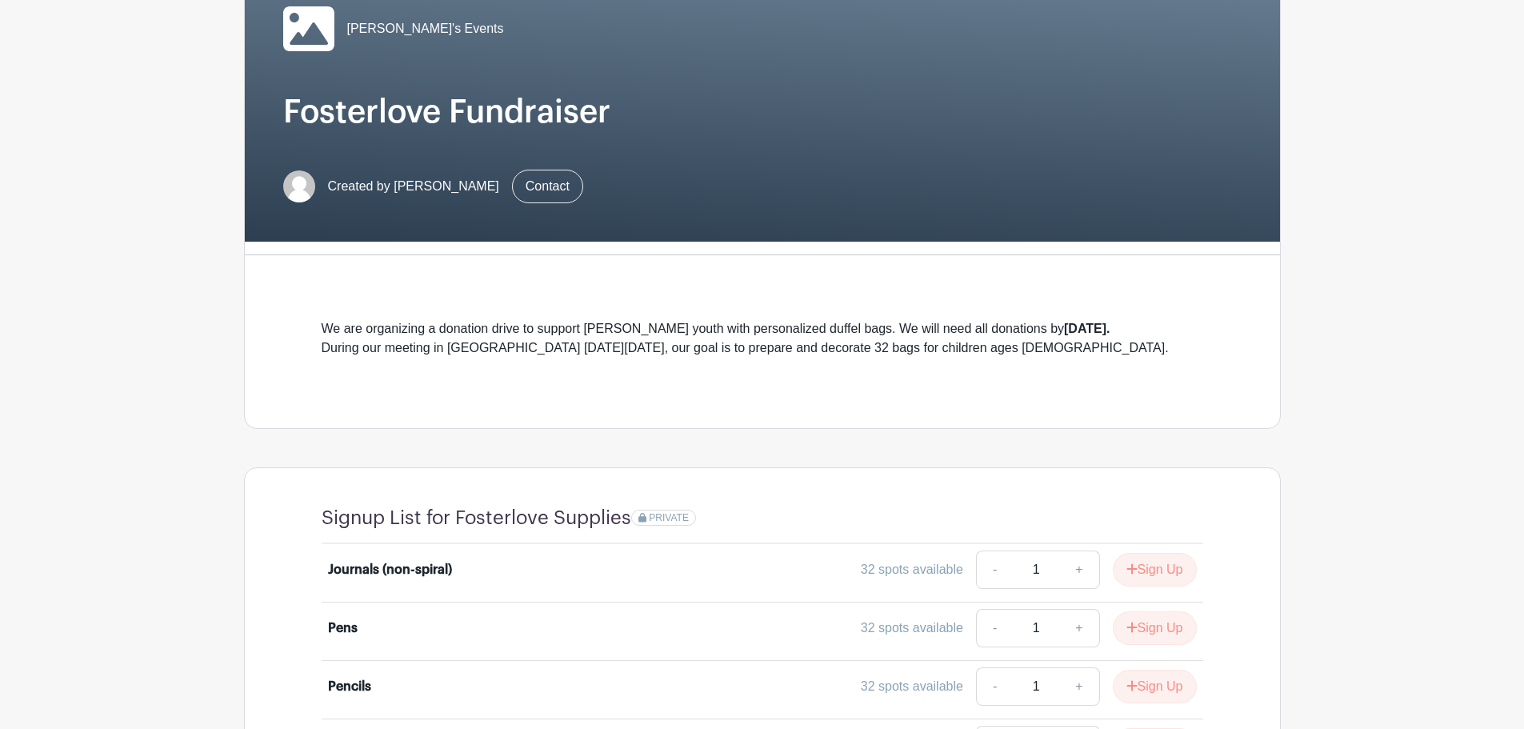
scroll to position [147, 0]
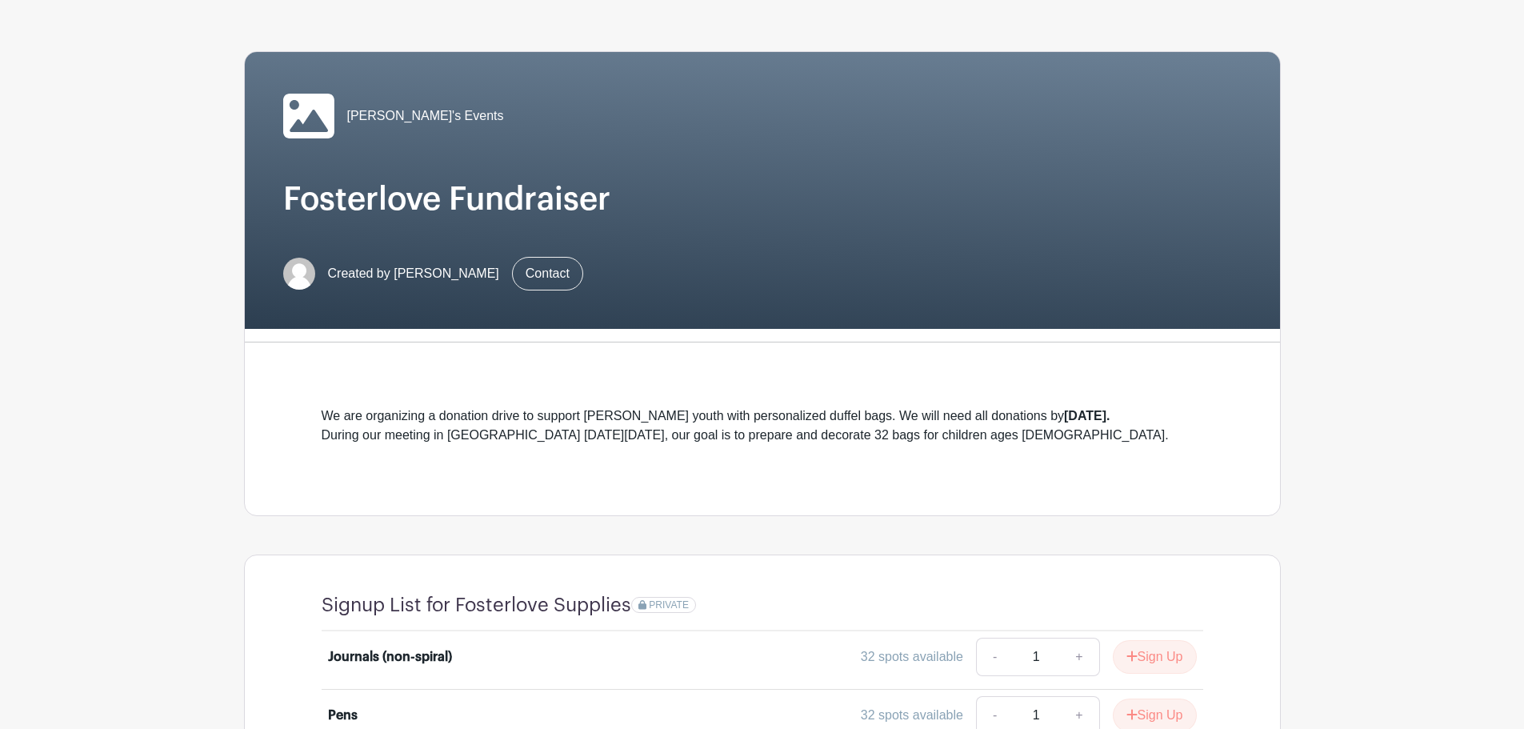
scroll to position [67, 0]
